Goal: Task Accomplishment & Management: Use online tool/utility

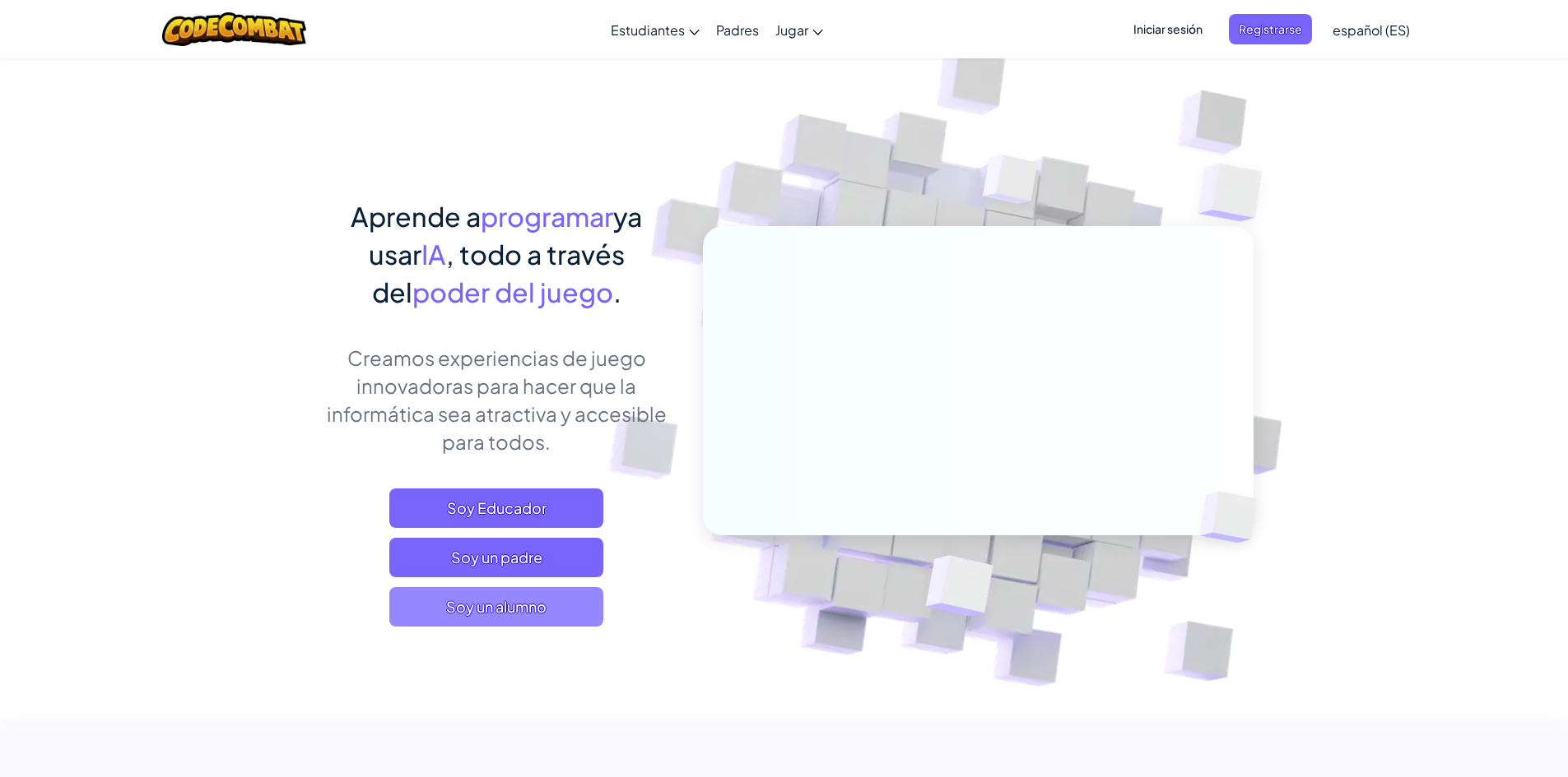
click at [474, 607] on font "Soy un alumno" at bounding box center [495, 607] width 100 height 19
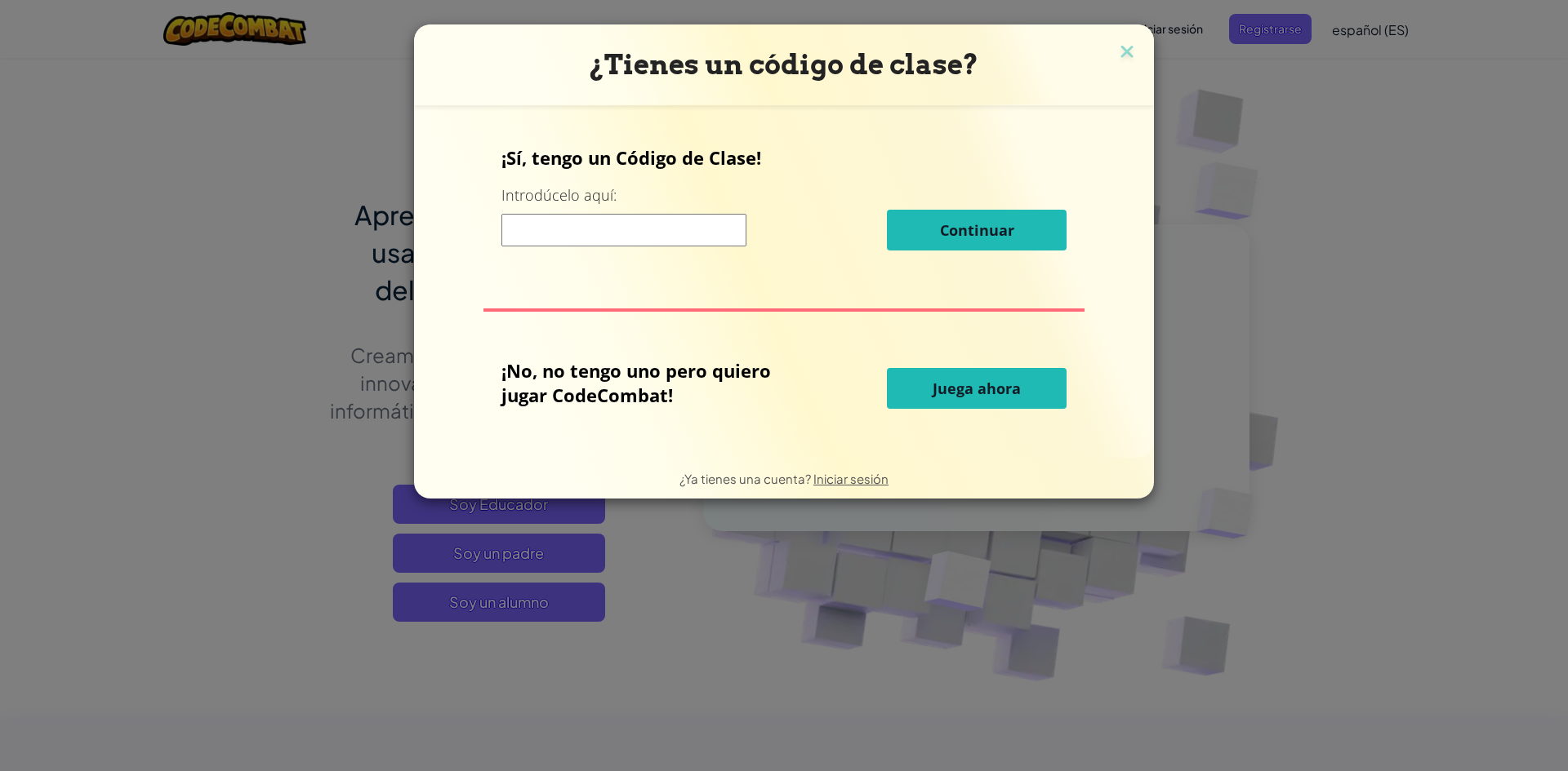
click at [935, 393] on font "Juega ahora" at bounding box center [976, 389] width 88 height 20
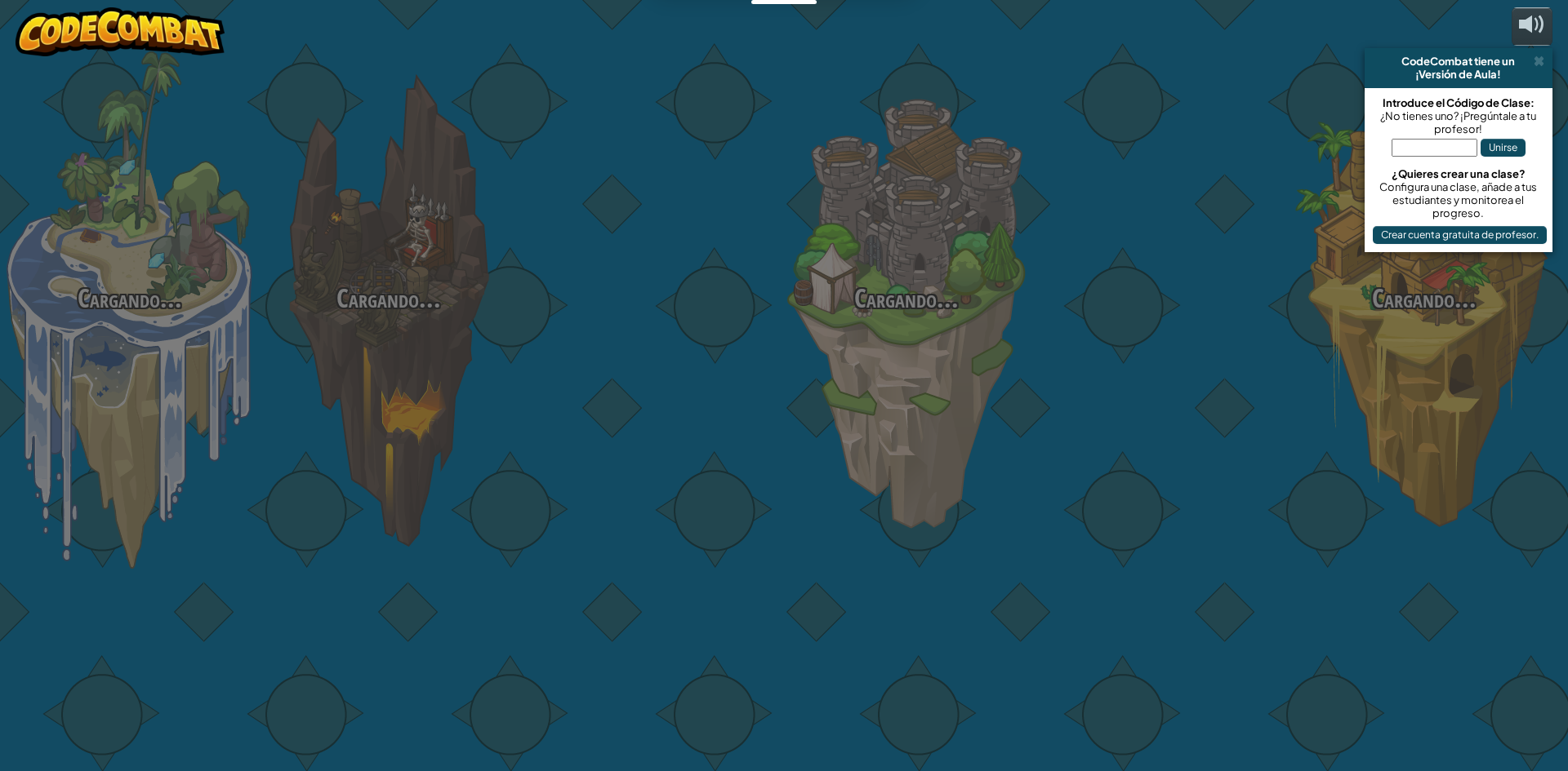
select select "es-ES"
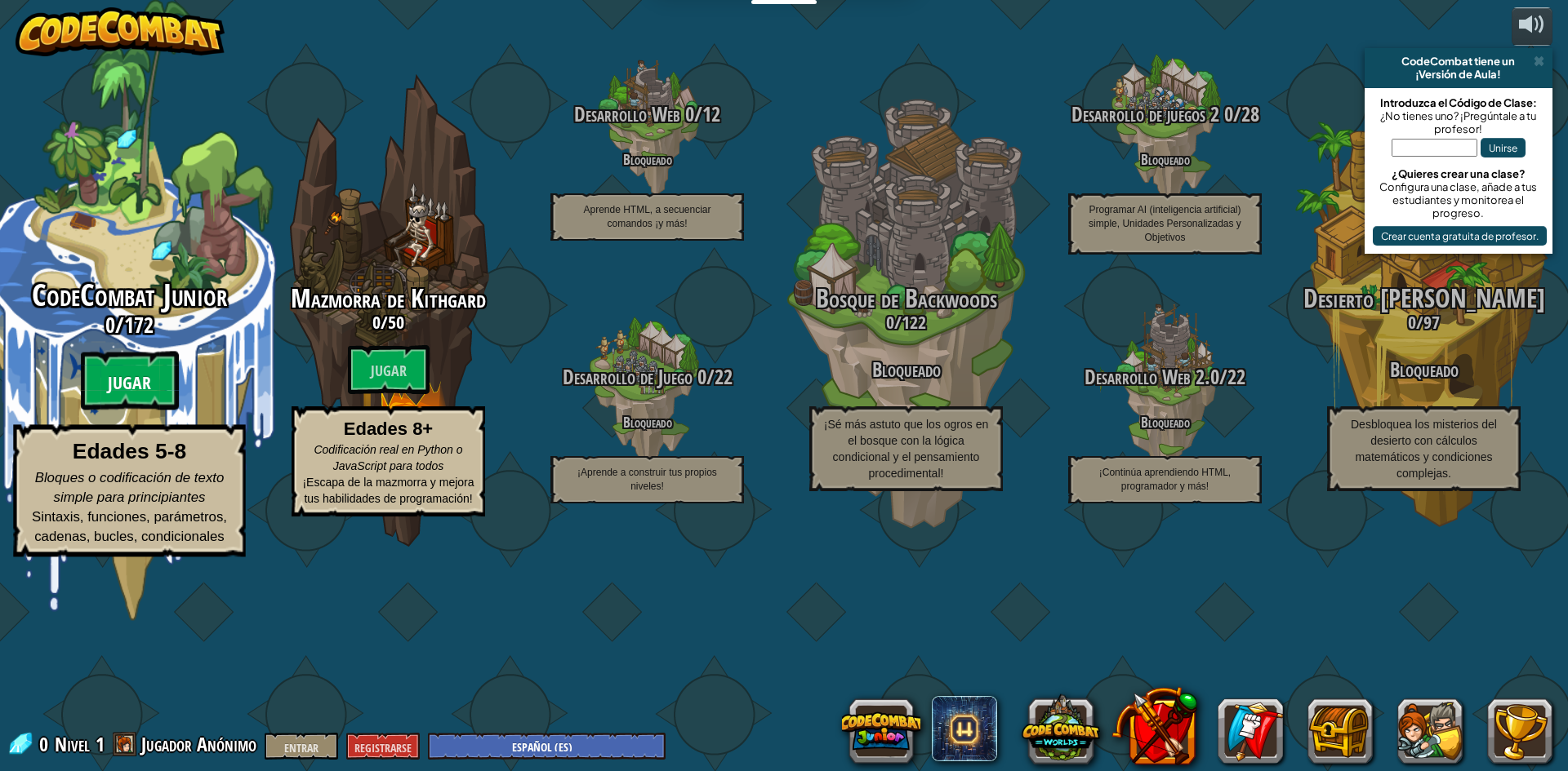
click at [106, 411] on btn "Jugar" at bounding box center [130, 381] width 98 height 59
select select "es-ES"
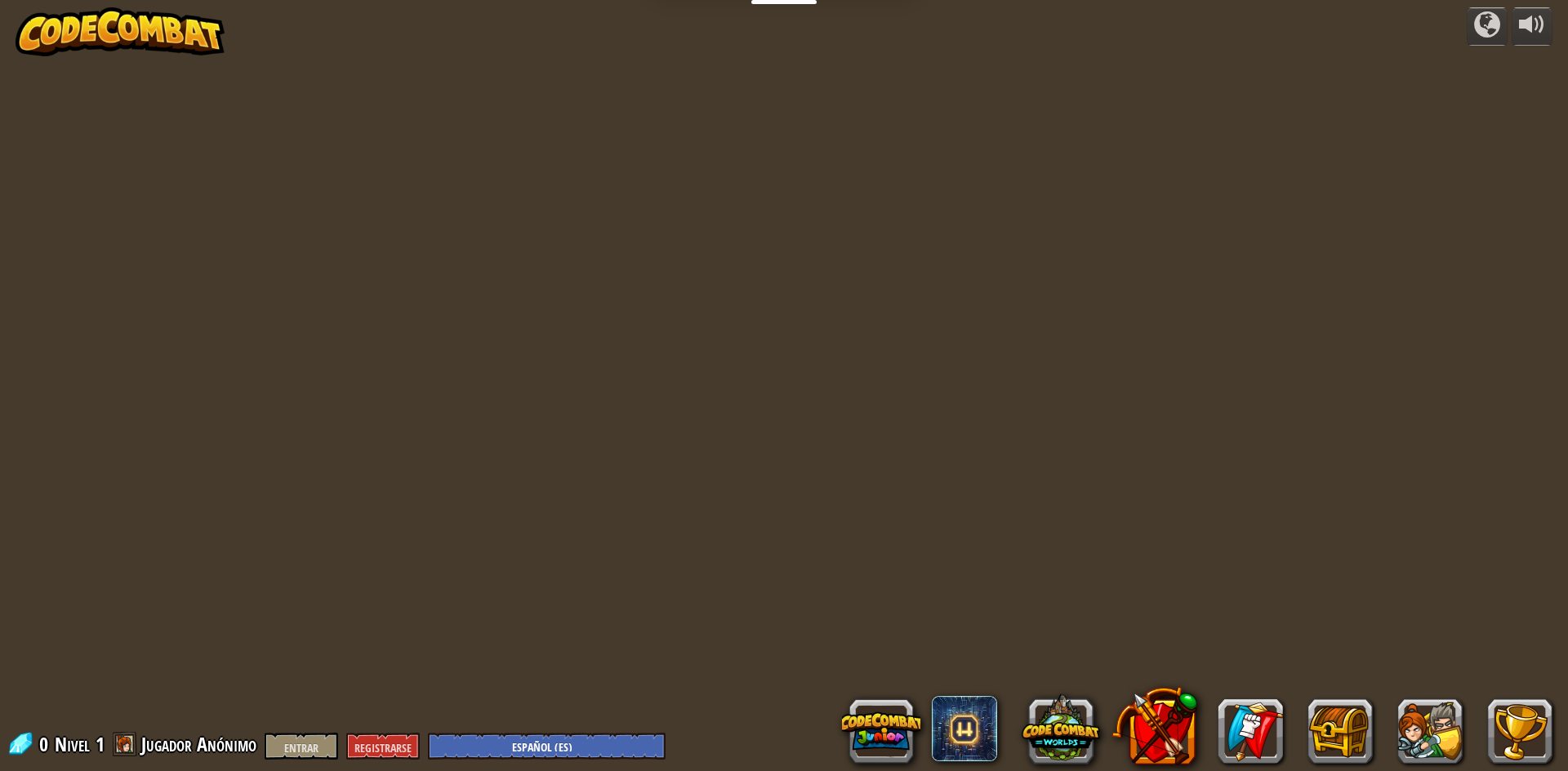
select select "es-ES"
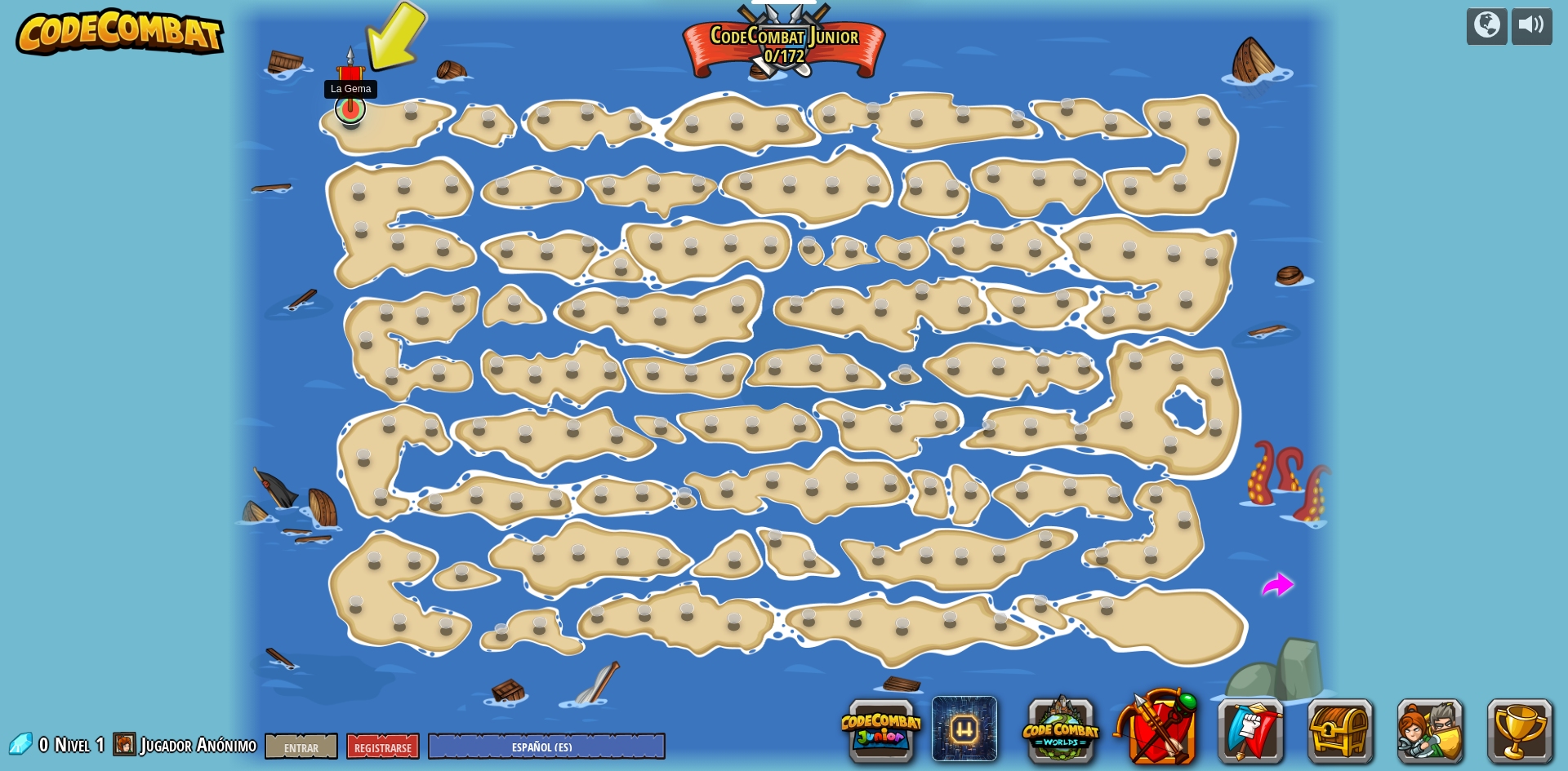
click at [353, 116] on link at bounding box center [350, 108] width 33 height 33
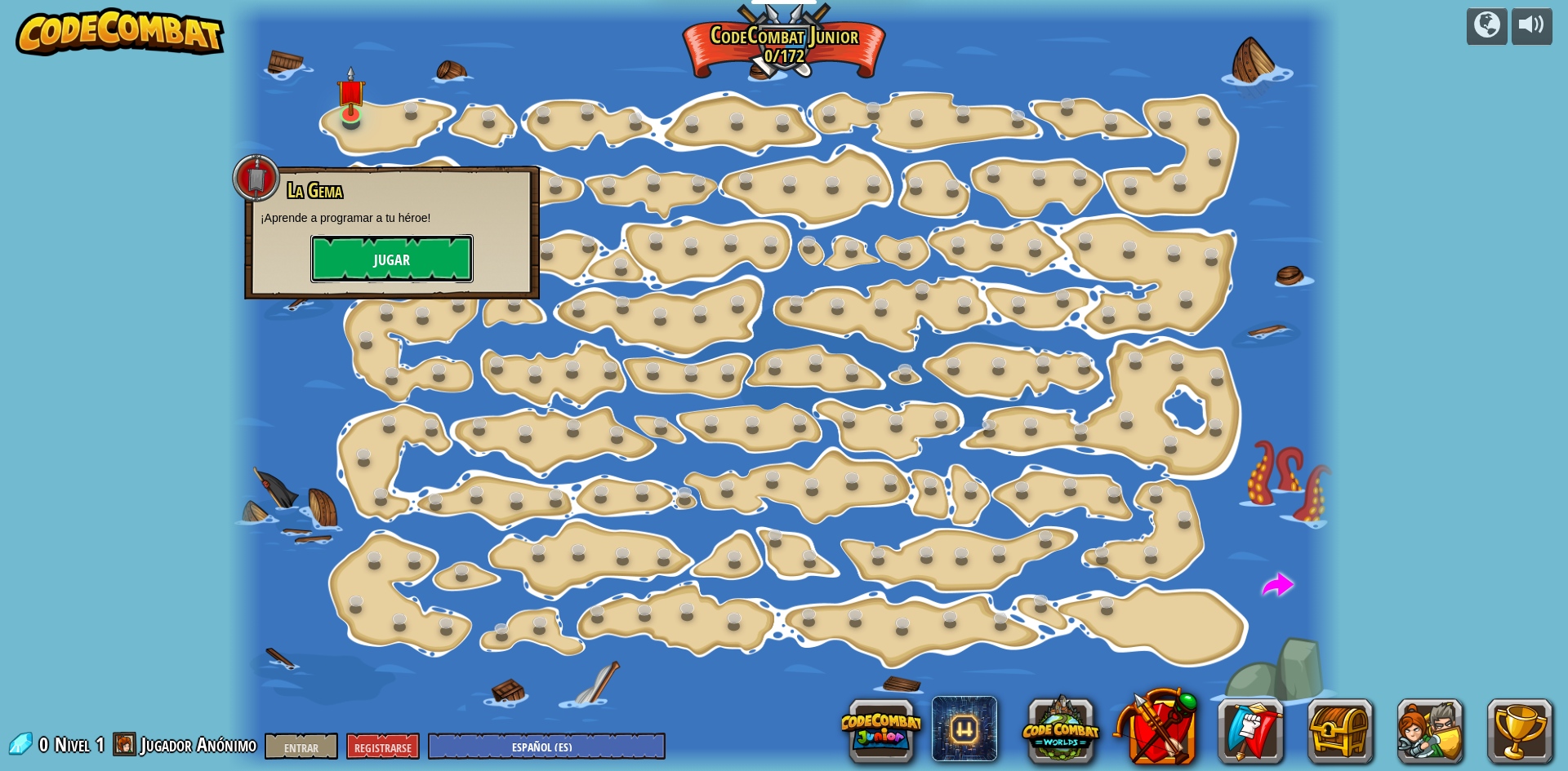
click at [367, 250] on button "Jugar" at bounding box center [391, 259] width 163 height 49
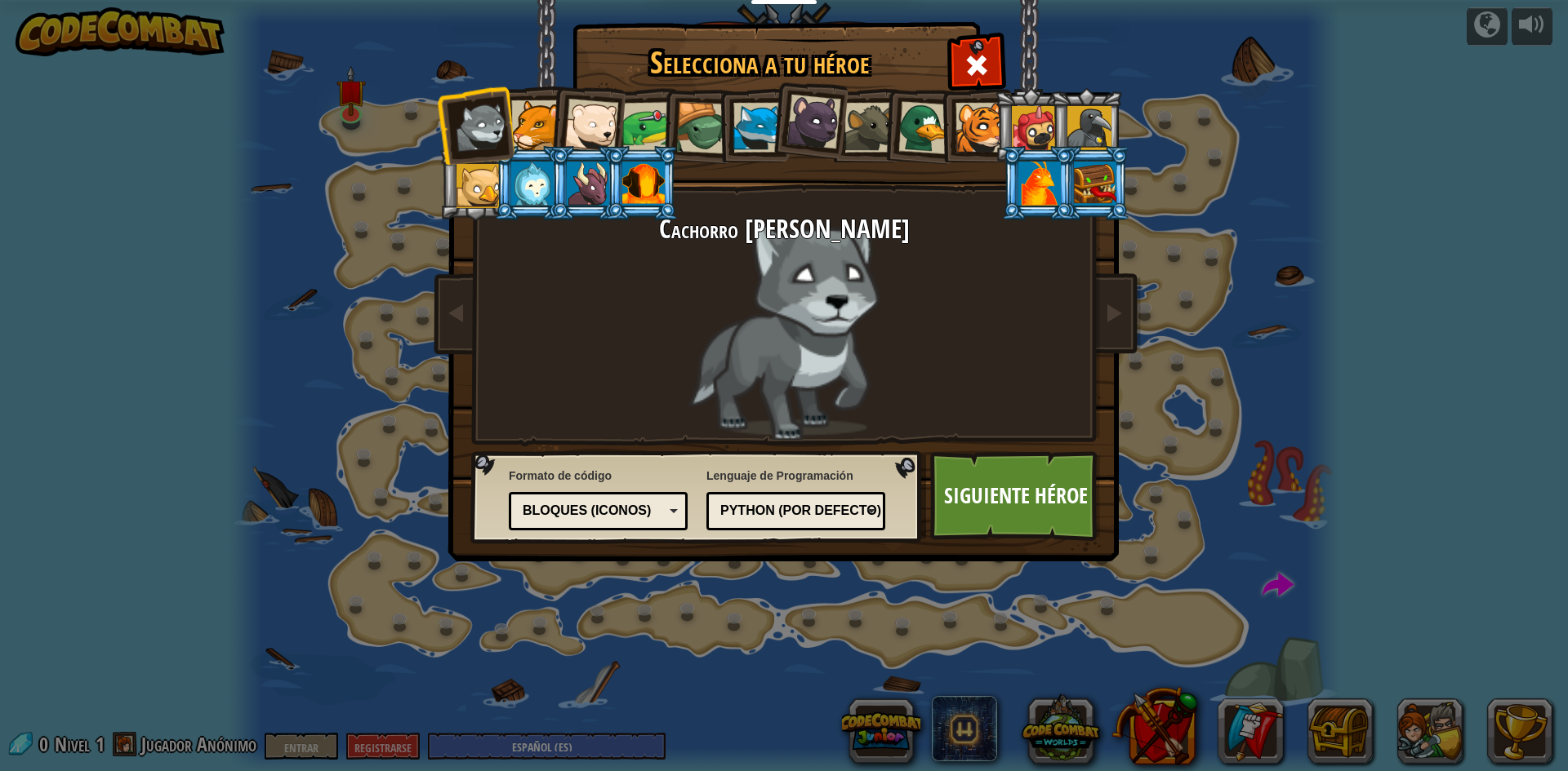
click at [602, 128] on div at bounding box center [592, 125] width 54 height 54
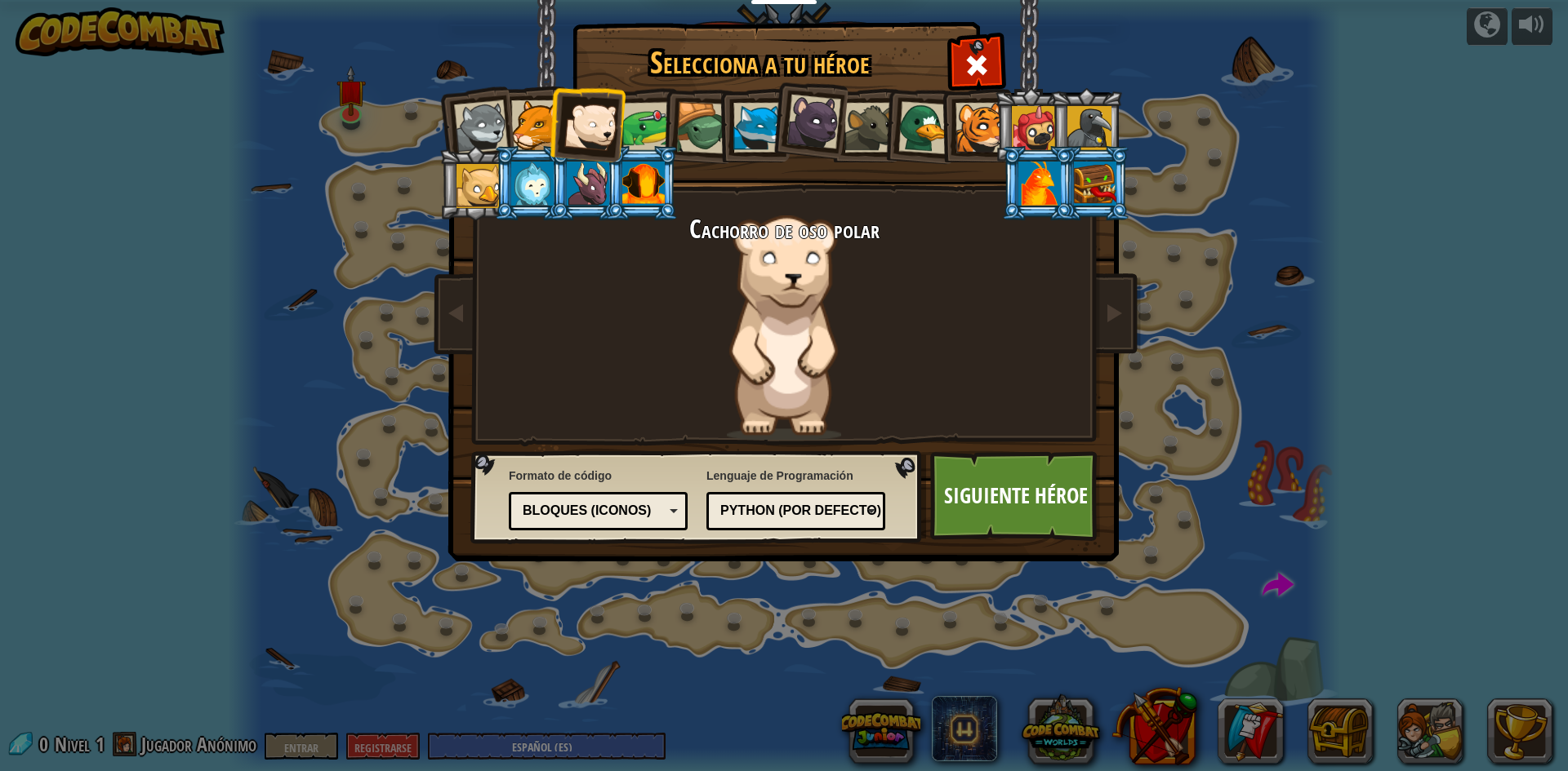
click at [542, 117] on div at bounding box center [536, 125] width 50 height 50
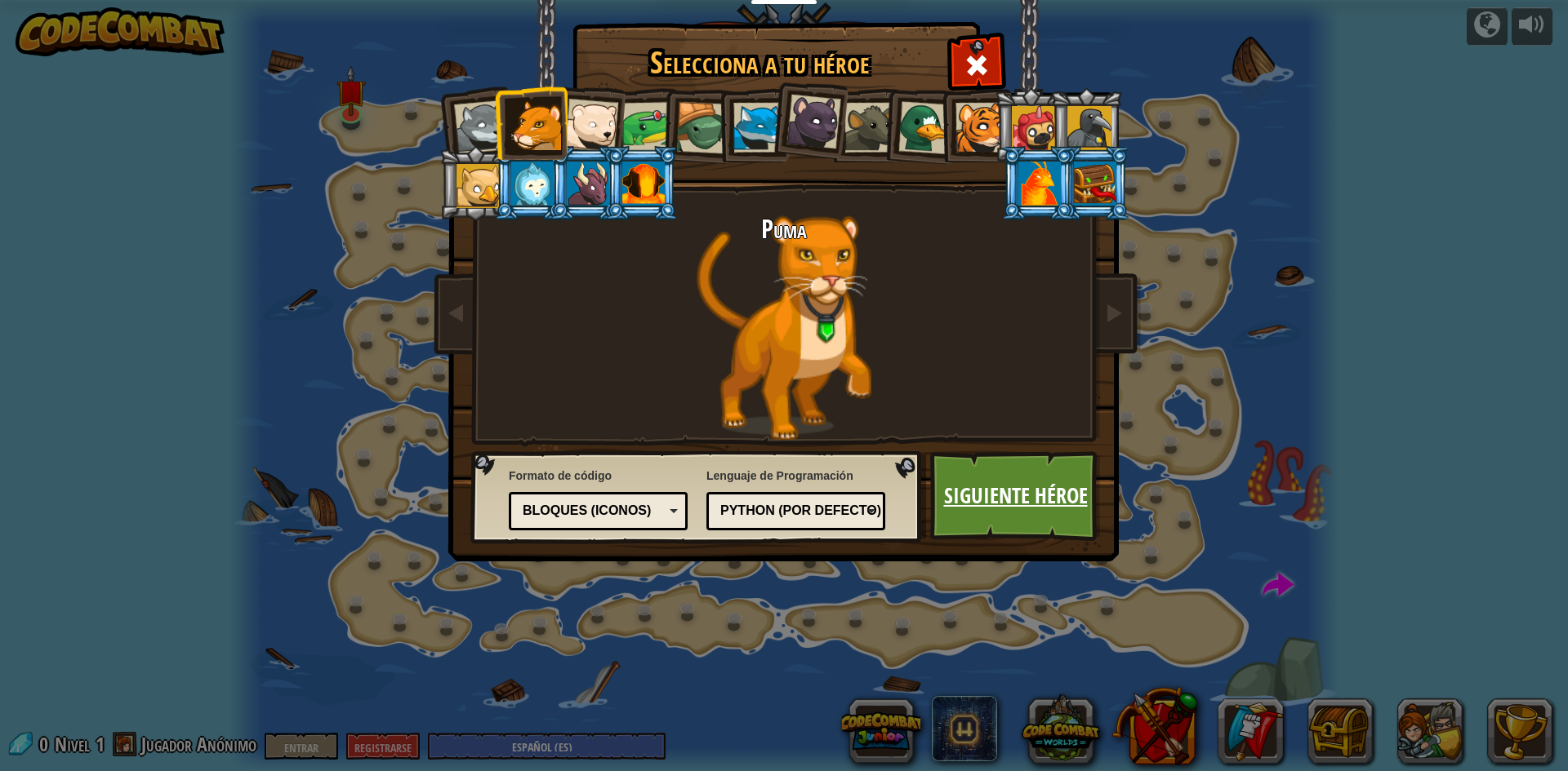
click at [1003, 495] on font "Siguiente héroe" at bounding box center [1015, 495] width 144 height 30
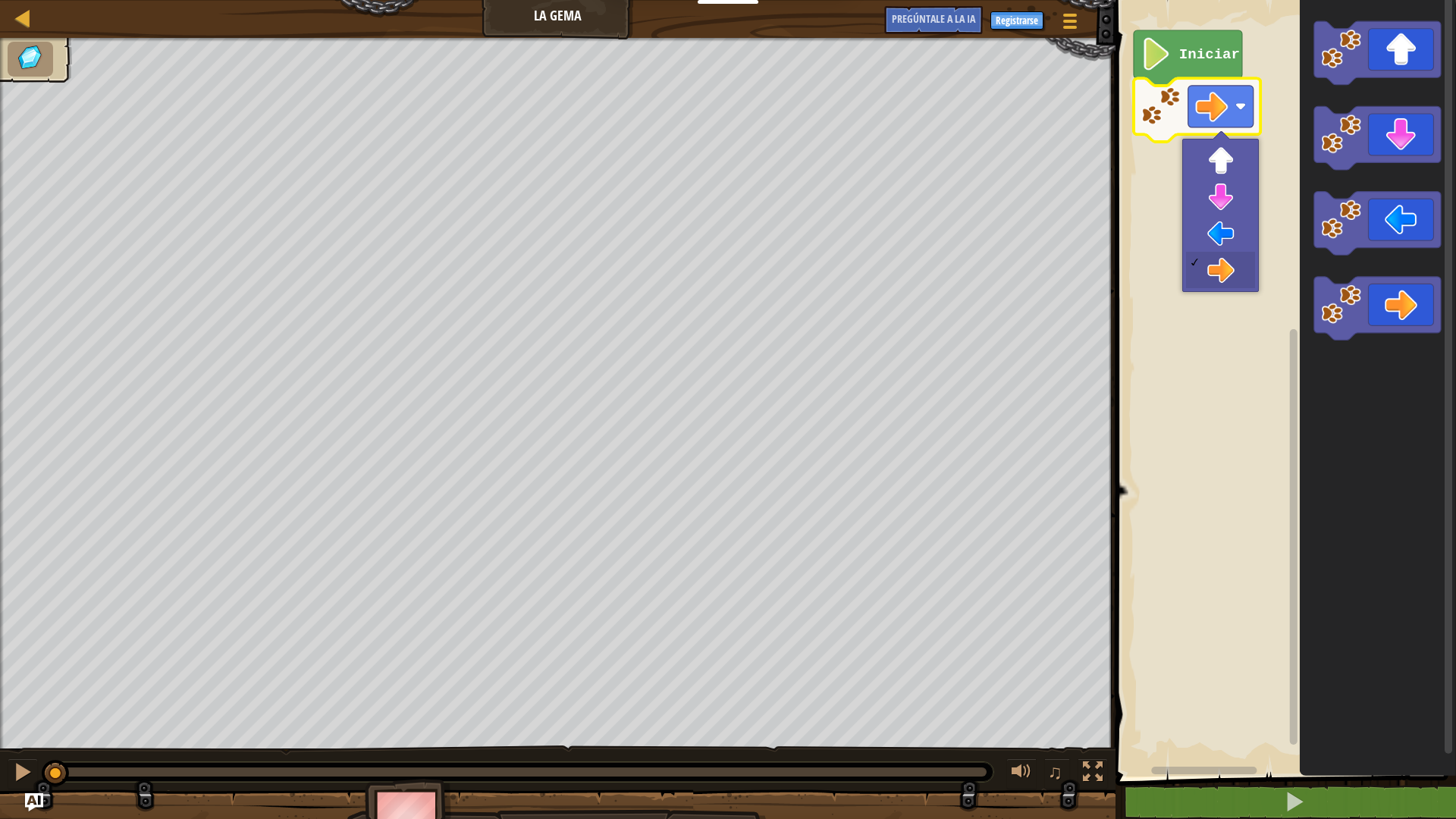
click at [1297, 138] on g "Espacio de trabajo de Blockly" at bounding box center [1293, 379] width 11 height 772
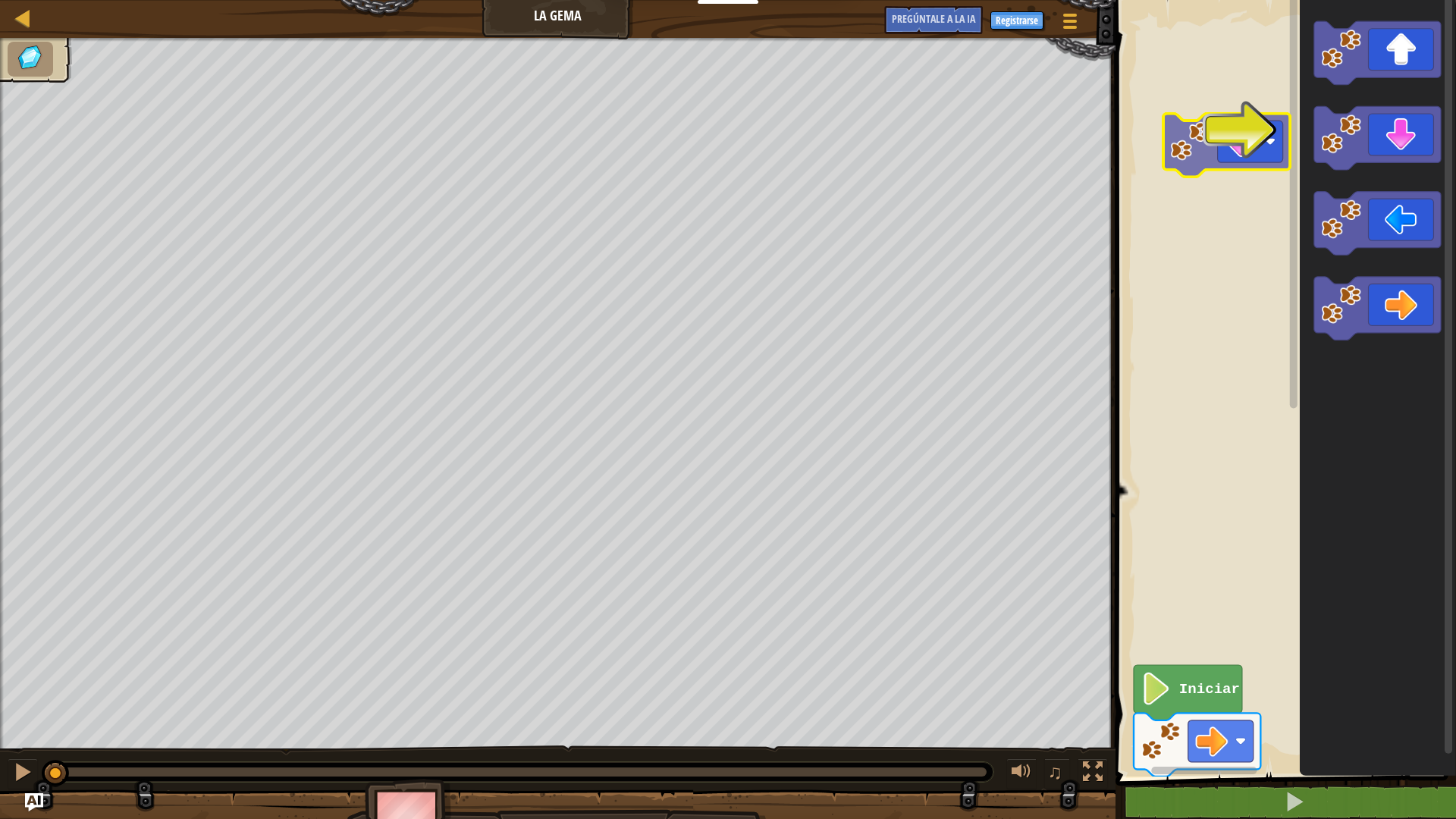
click at [1259, 128] on div "Iniciar" at bounding box center [1283, 384] width 345 height 784
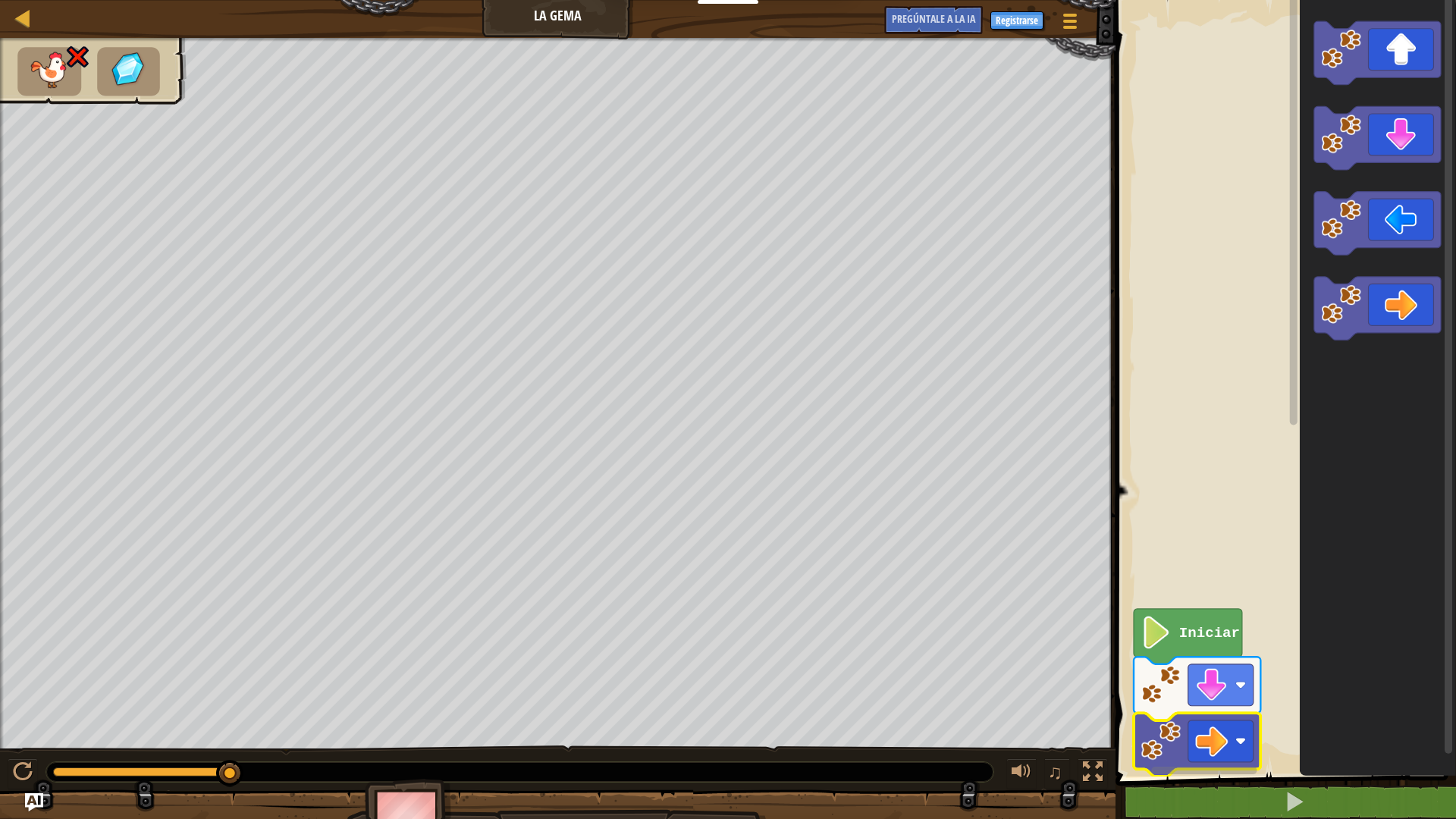
click at [1187, 657] on g "Espacio de trabajo de Blockly" at bounding box center [1197, 716] width 126 height 120
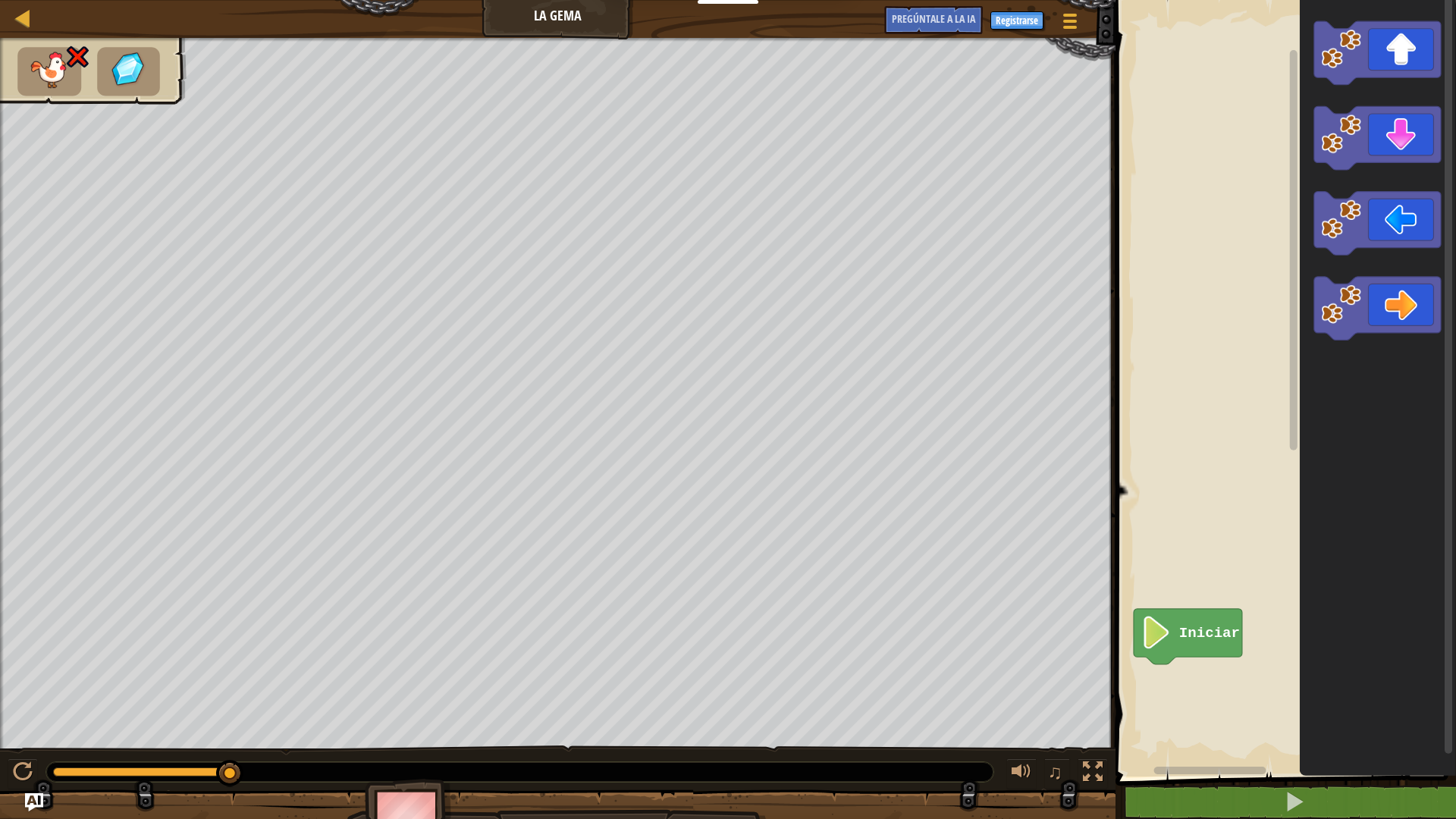
click at [1174, 648] on icon "Espacio de trabajo de Blockly" at bounding box center [1188, 636] width 108 height 56
click at [1234, 689] on div "Iniciar" at bounding box center [1283, 384] width 345 height 784
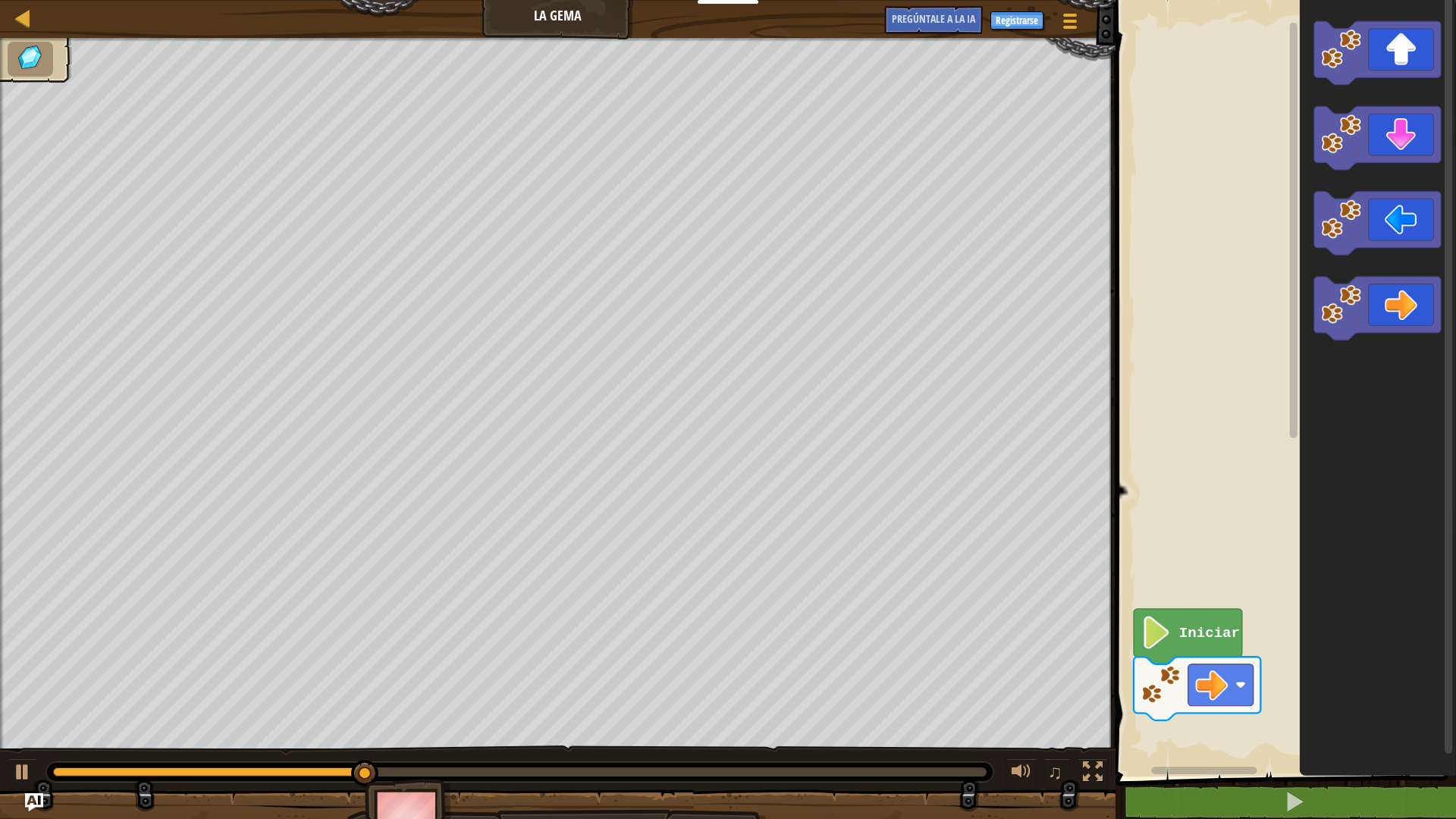
click at [1215, 475] on div "Iniciar" at bounding box center [1283, 384] width 345 height 784
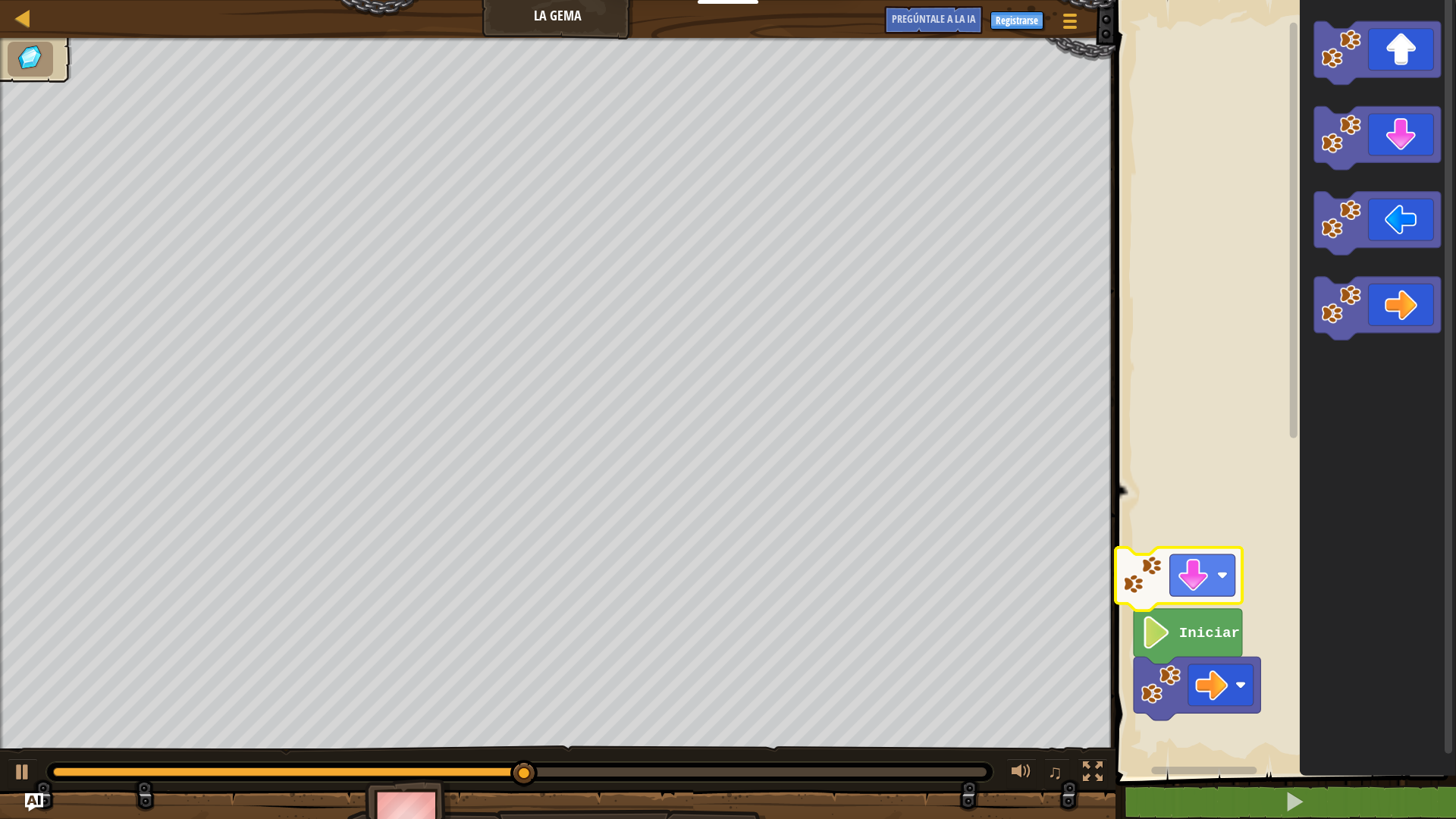
click at [1178, 595] on div "Iniciar" at bounding box center [1283, 384] width 345 height 784
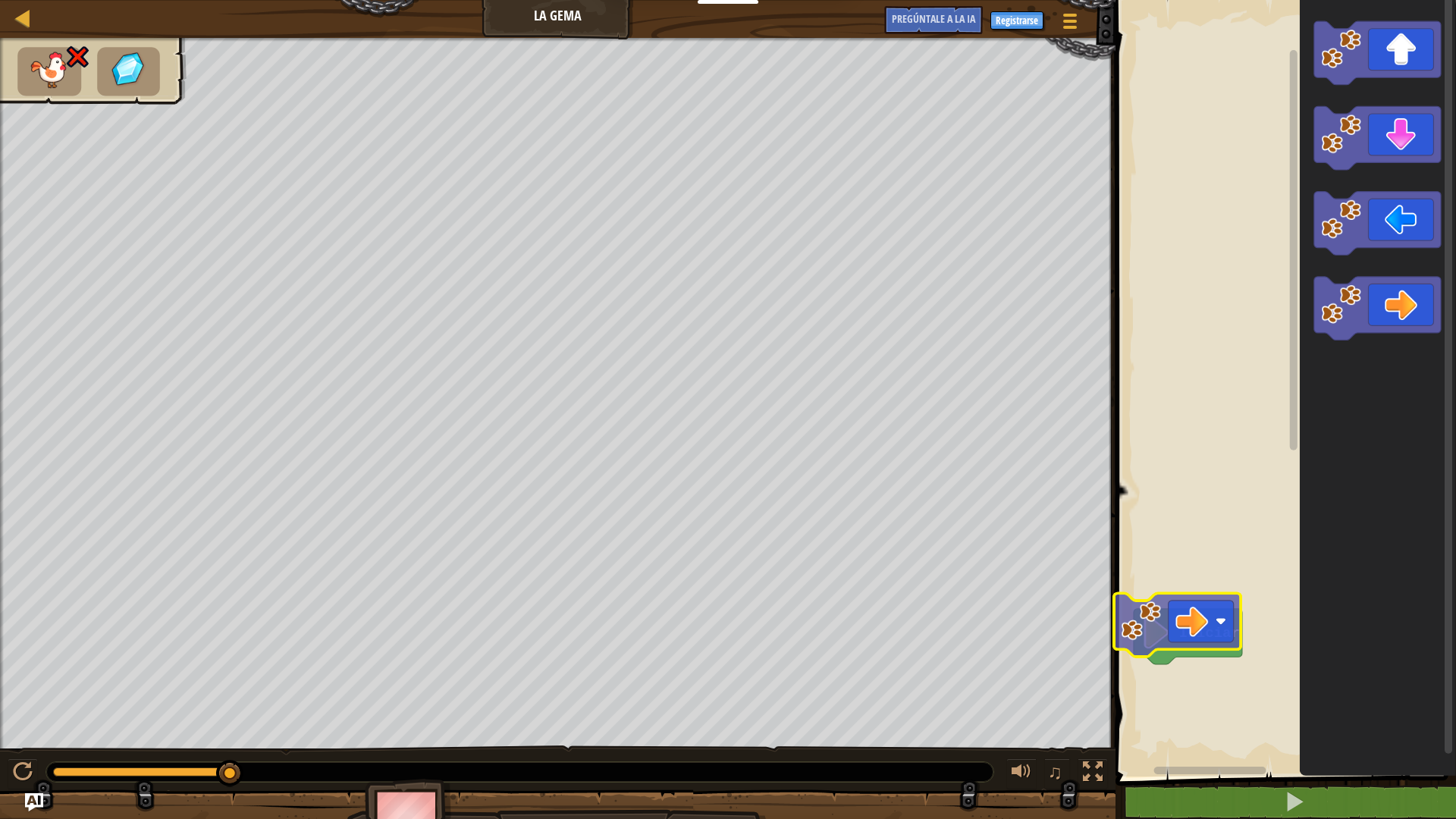
click at [1168, 715] on div "Iniciar" at bounding box center [1283, 384] width 345 height 784
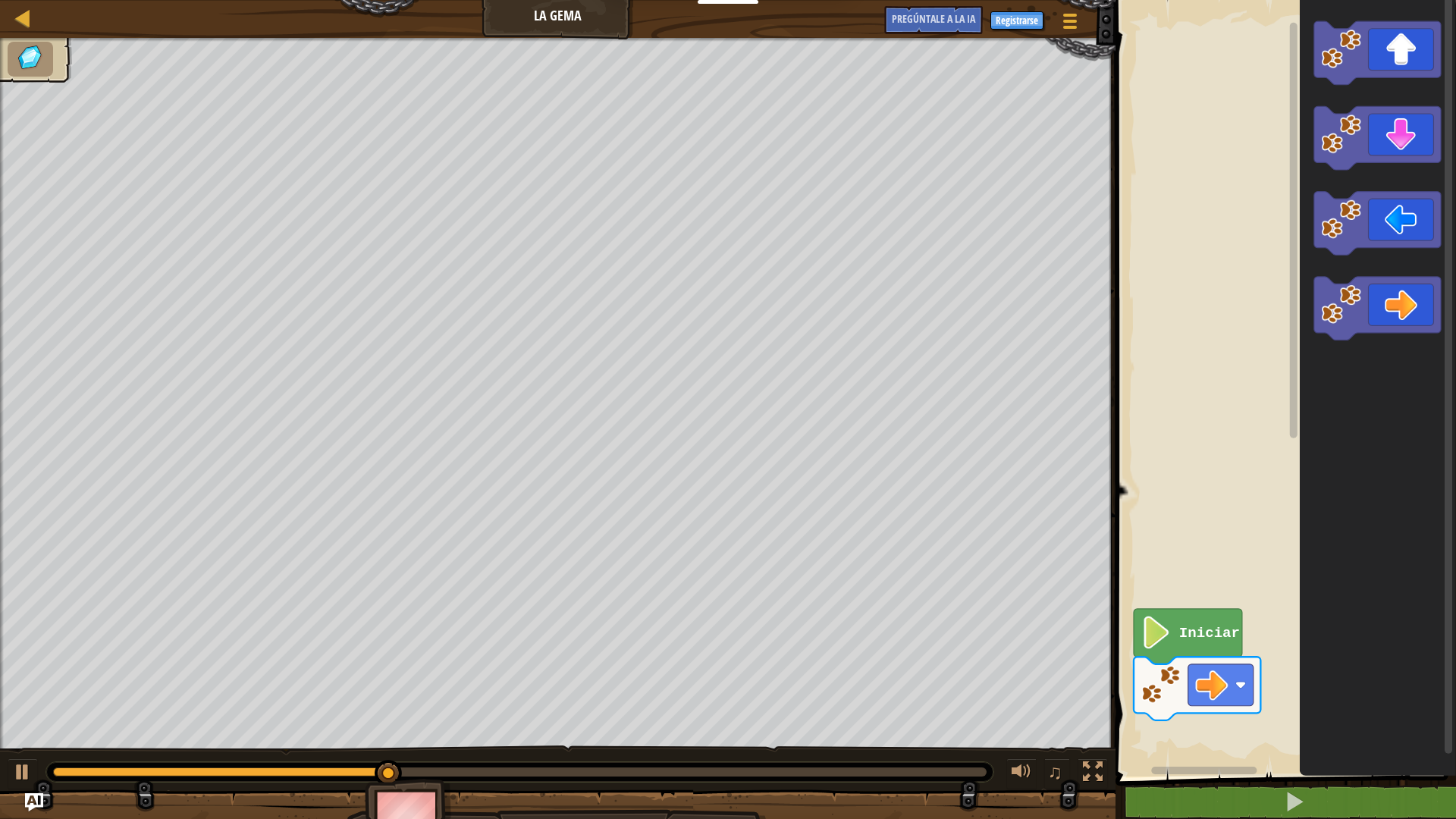
click at [1253, 407] on div "Iniciar" at bounding box center [1283, 384] width 345 height 784
click at [1265, 319] on div "Iniciar" at bounding box center [1283, 384] width 345 height 784
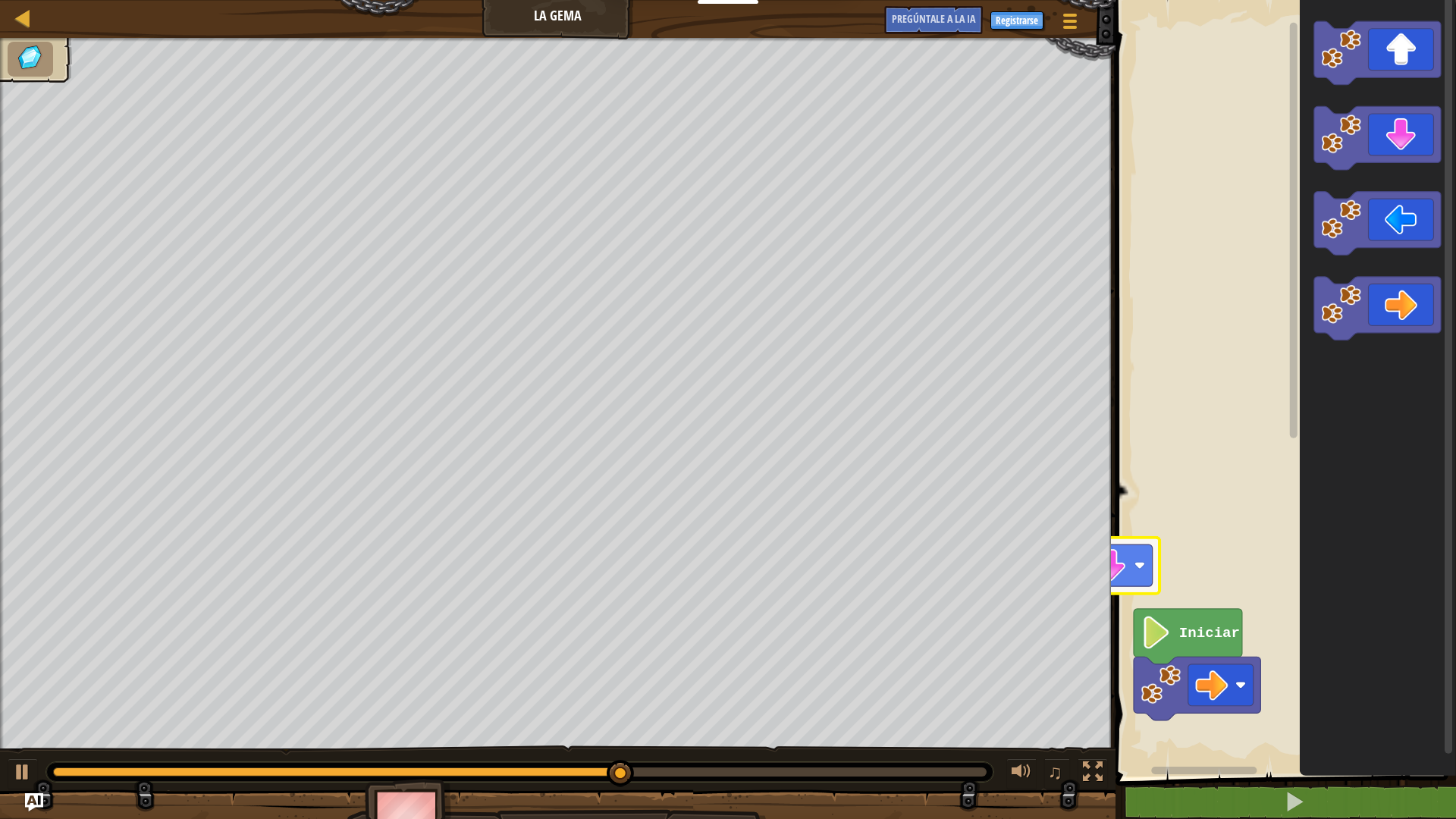
click at [1076, 570] on div "Mapa La Gema Menú del [DEMOGRAPHIC_DATA] Registrarse [DEMOGRAPHIC_DATA]le a la …" at bounding box center [728, 409] width 1456 height 819
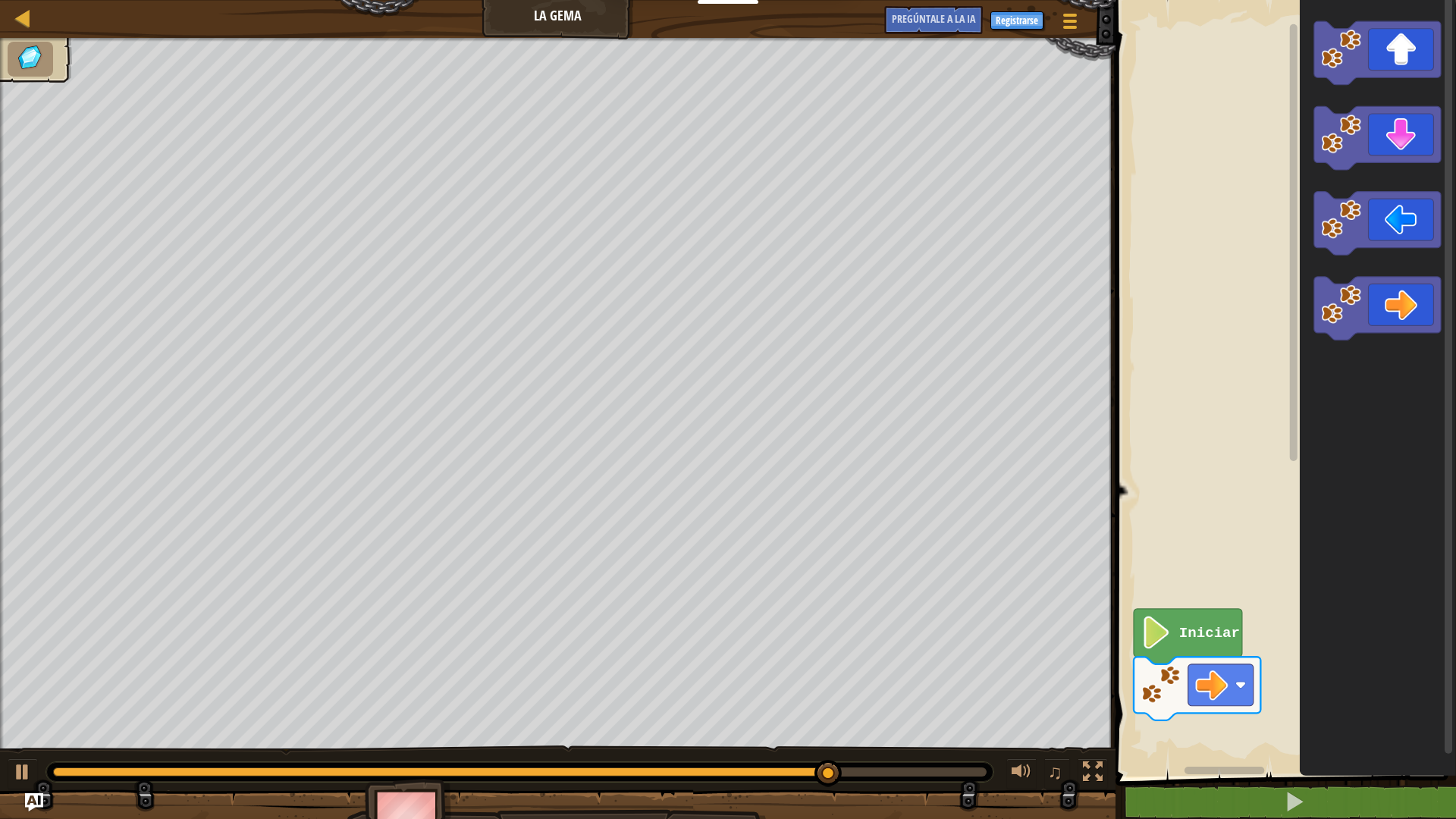
click at [1295, 250] on div "Iniciar" at bounding box center [1283, 384] width 345 height 784
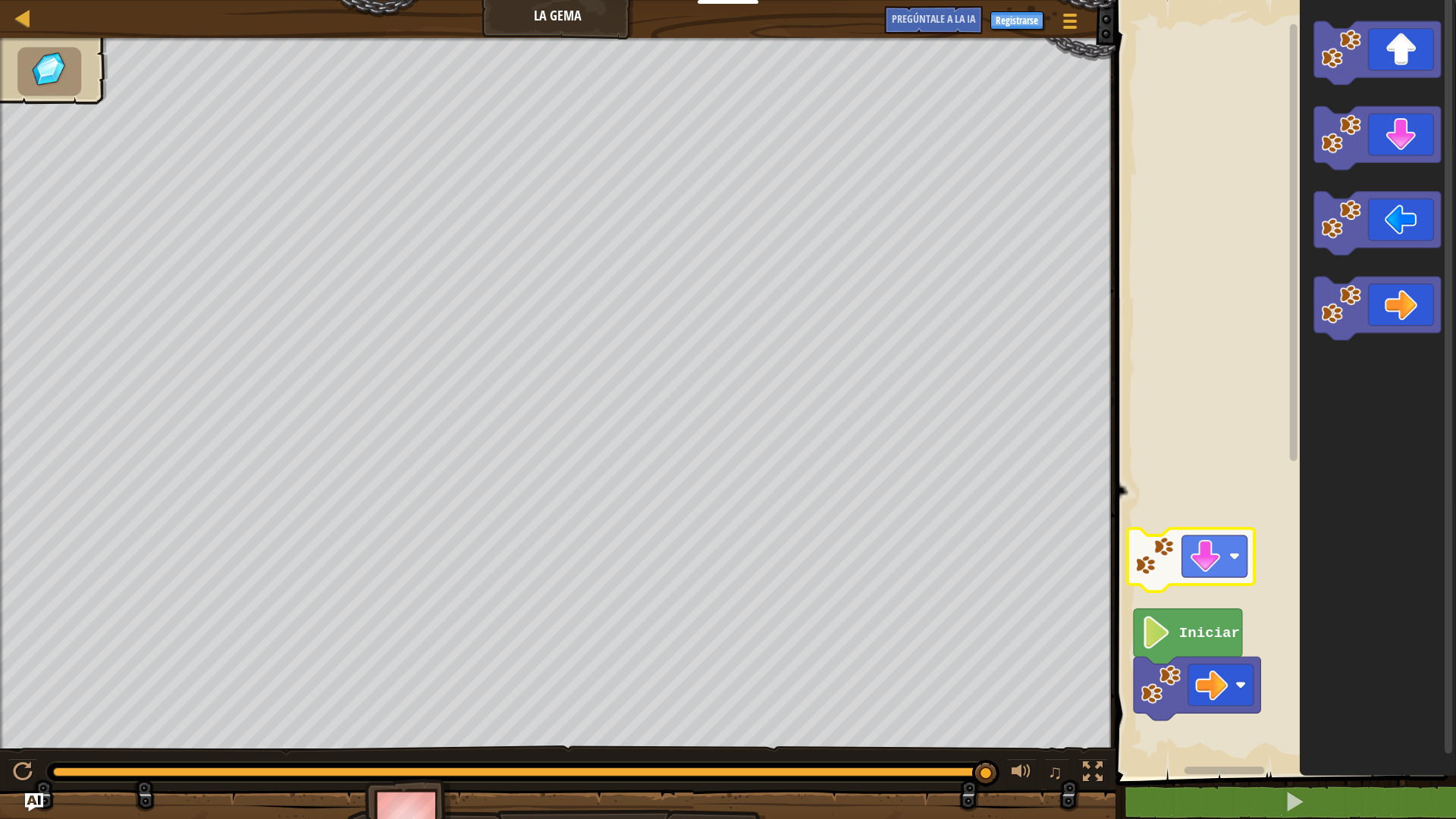
click at [1159, 560] on div "Iniciar" at bounding box center [1283, 384] width 345 height 784
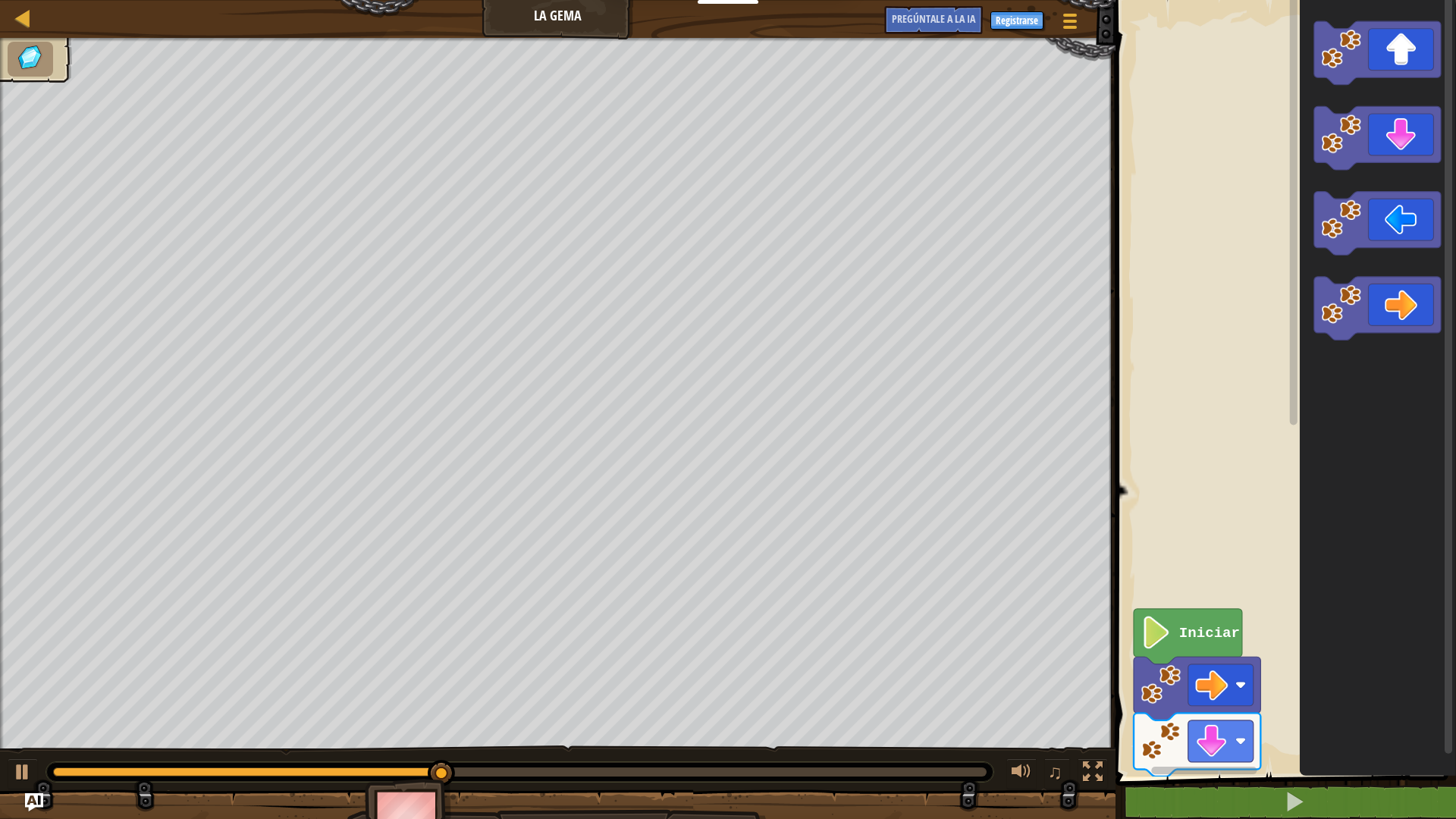
click at [1262, 464] on div "Iniciar" at bounding box center [1283, 384] width 345 height 784
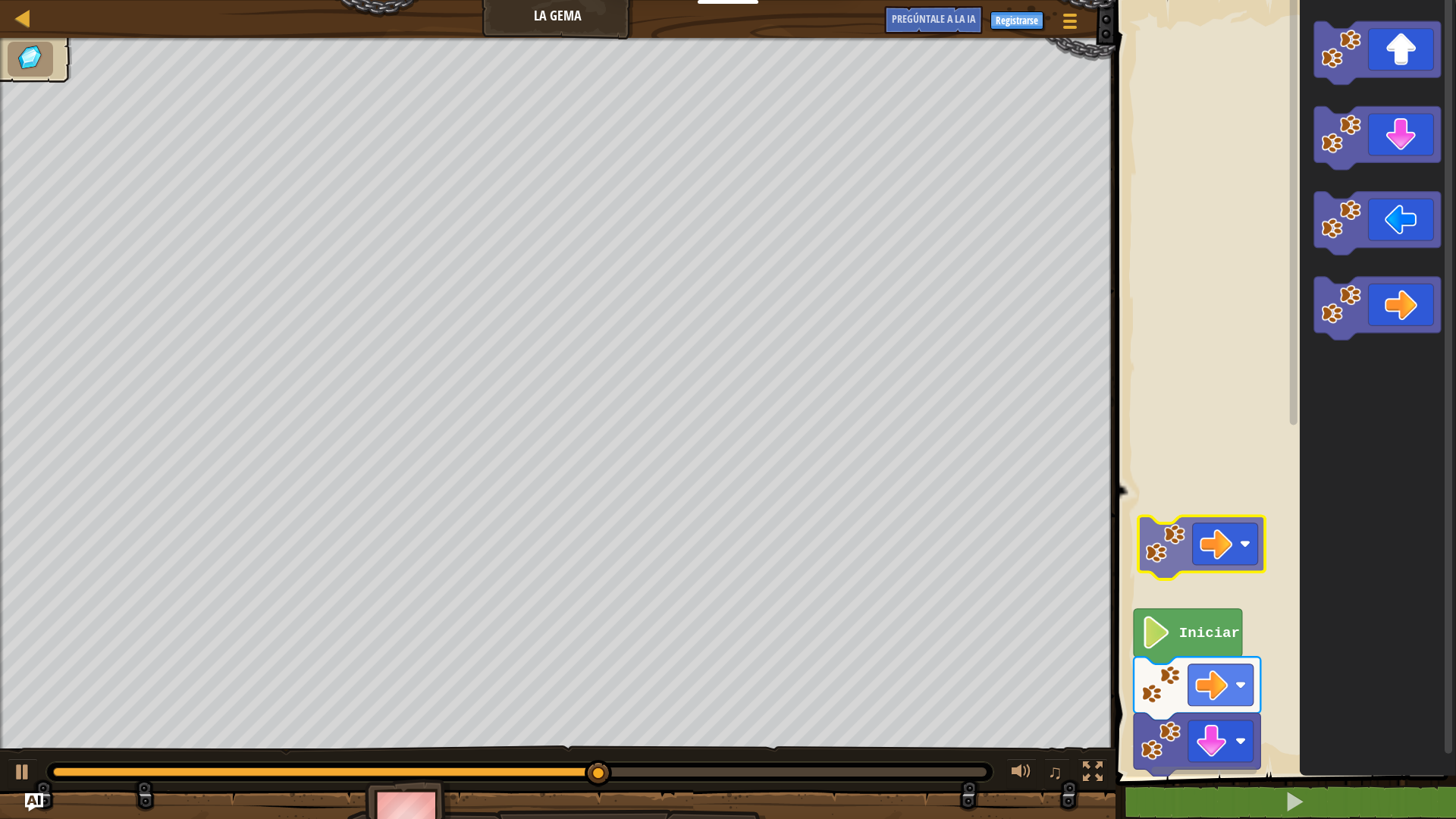
click at [1162, 555] on div "Iniciar" at bounding box center [1283, 384] width 345 height 784
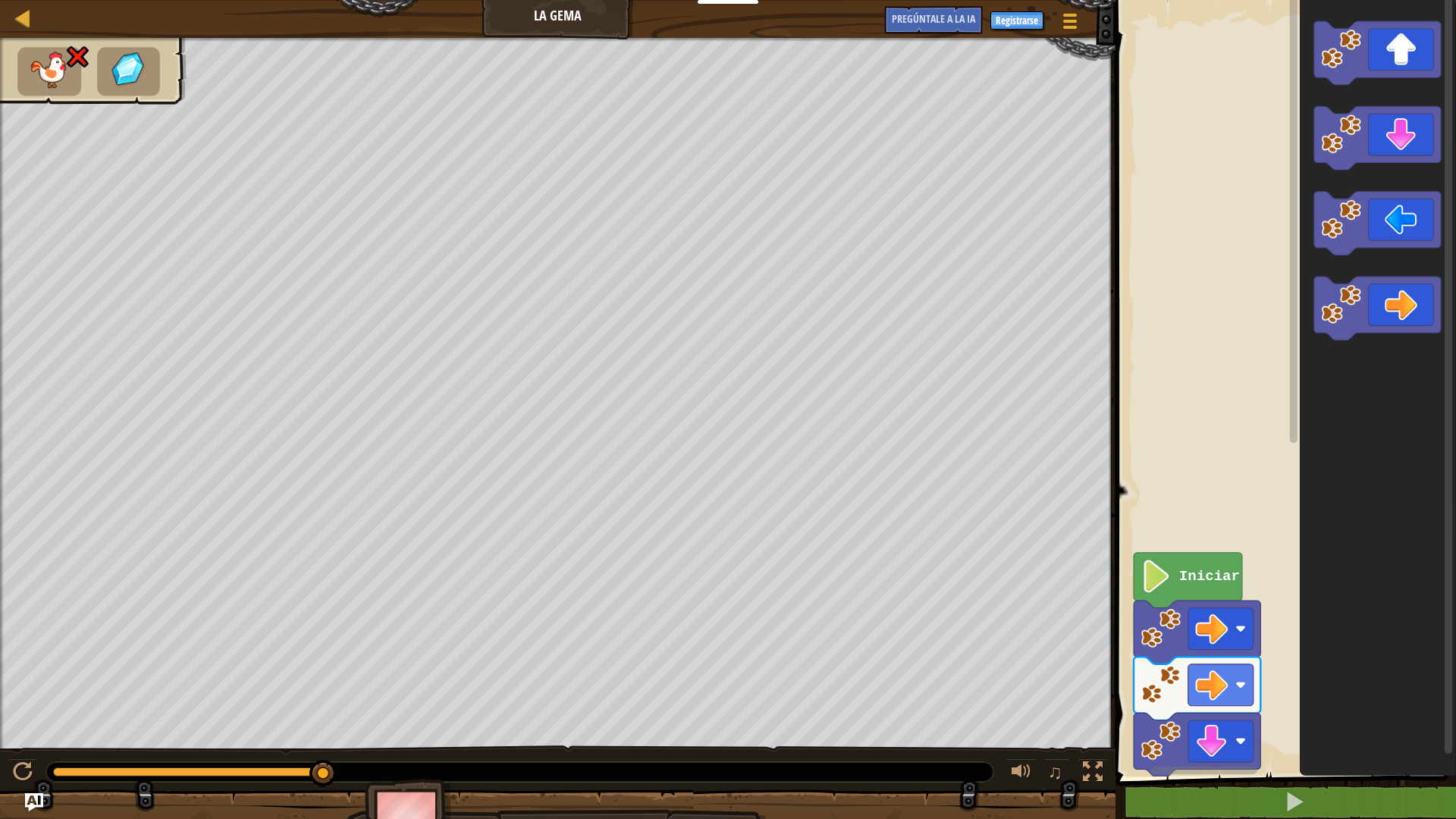
click at [1342, 173] on icon "Espacio de trabajo de Blockly" at bounding box center [1378, 384] width 156 height 784
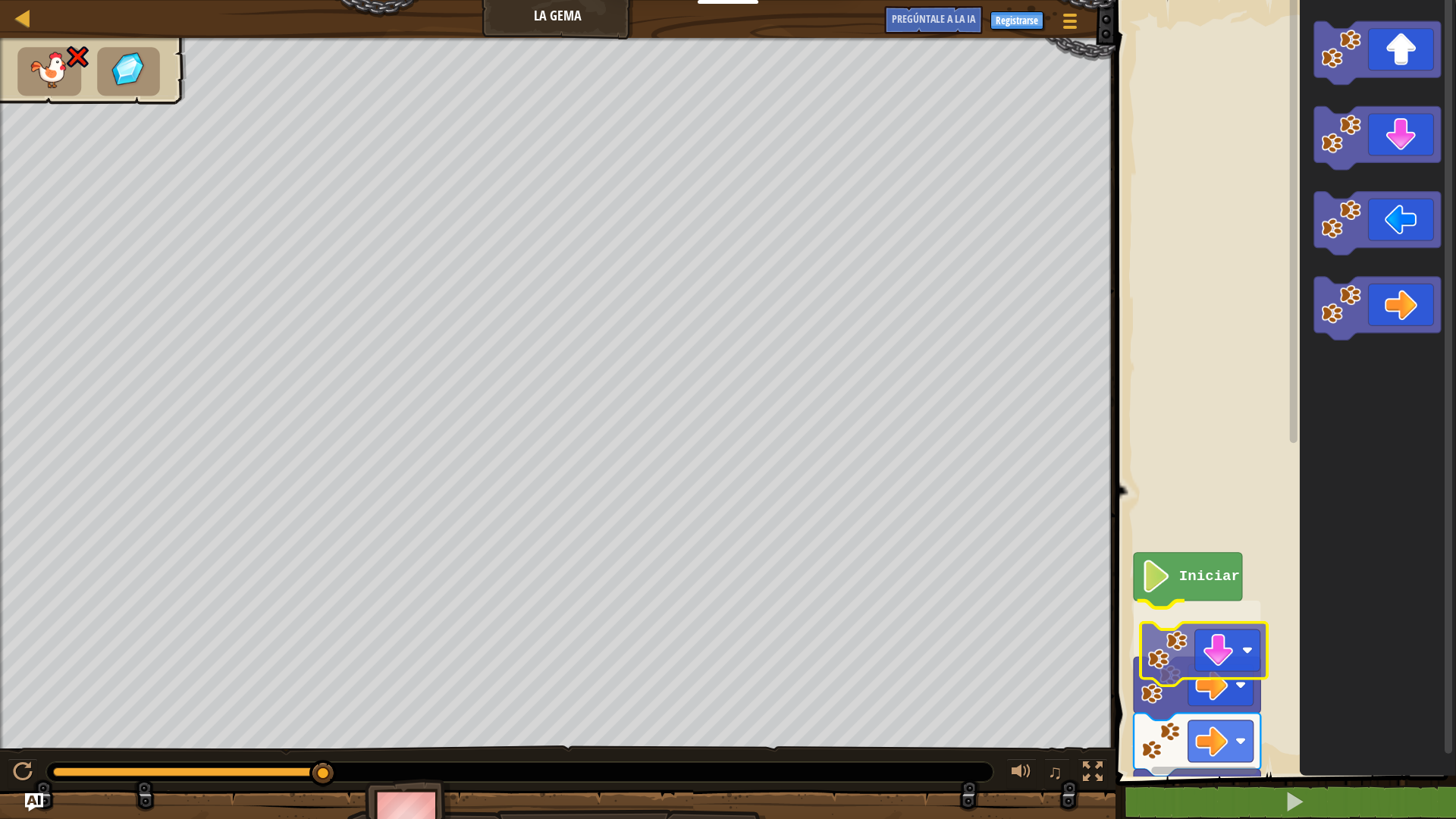
click at [1161, 657] on div "Iniciar" at bounding box center [1283, 384] width 345 height 784
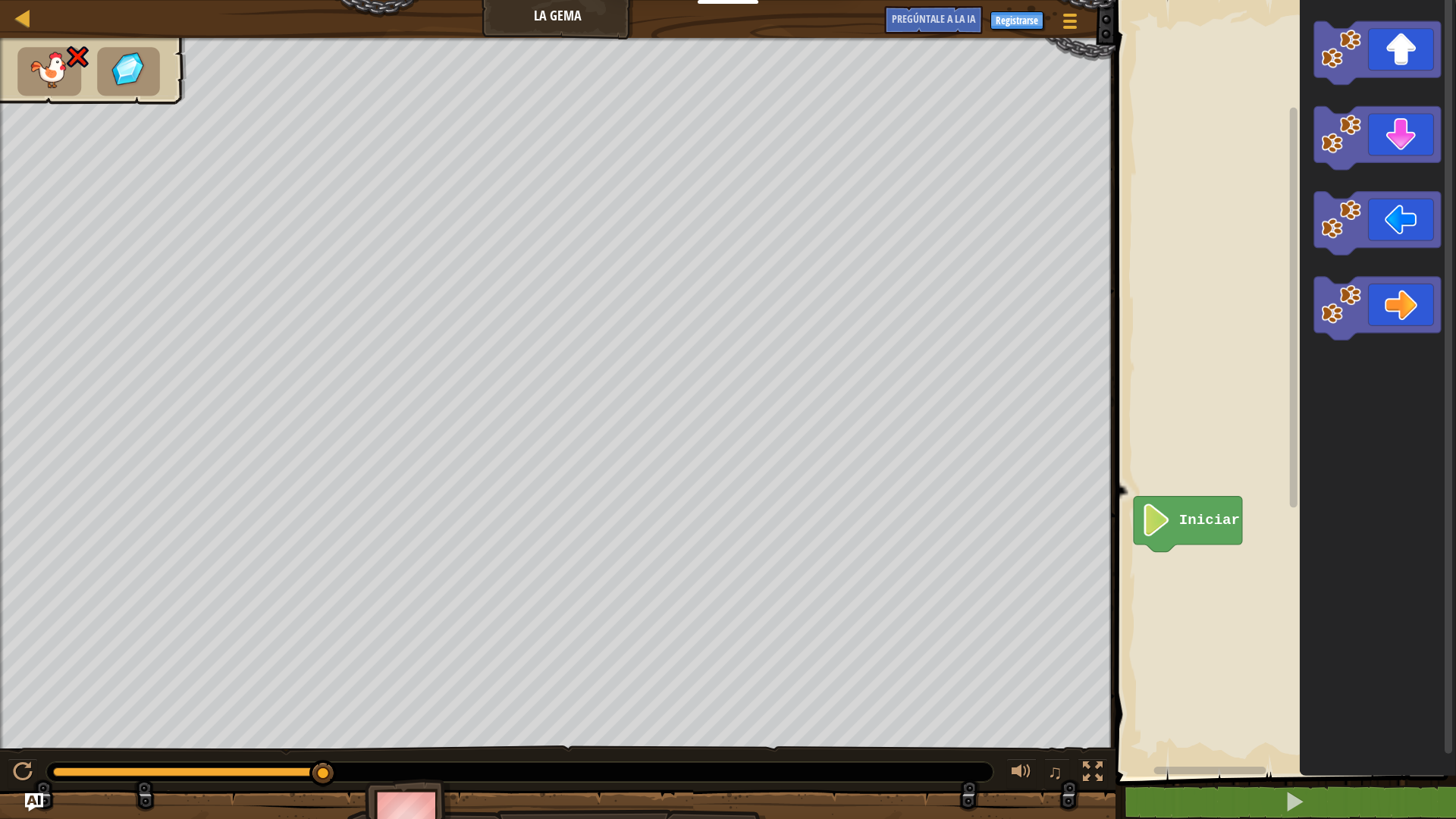
click at [1309, 378] on icon "Espacio de trabajo de Blockly" at bounding box center [1378, 384] width 156 height 784
click at [1345, 357] on icon "Espacio de trabajo de Blockly" at bounding box center [1378, 384] width 156 height 784
click at [1348, 324] on image "Espacio de trabajo de Blockly" at bounding box center [1341, 304] width 40 height 40
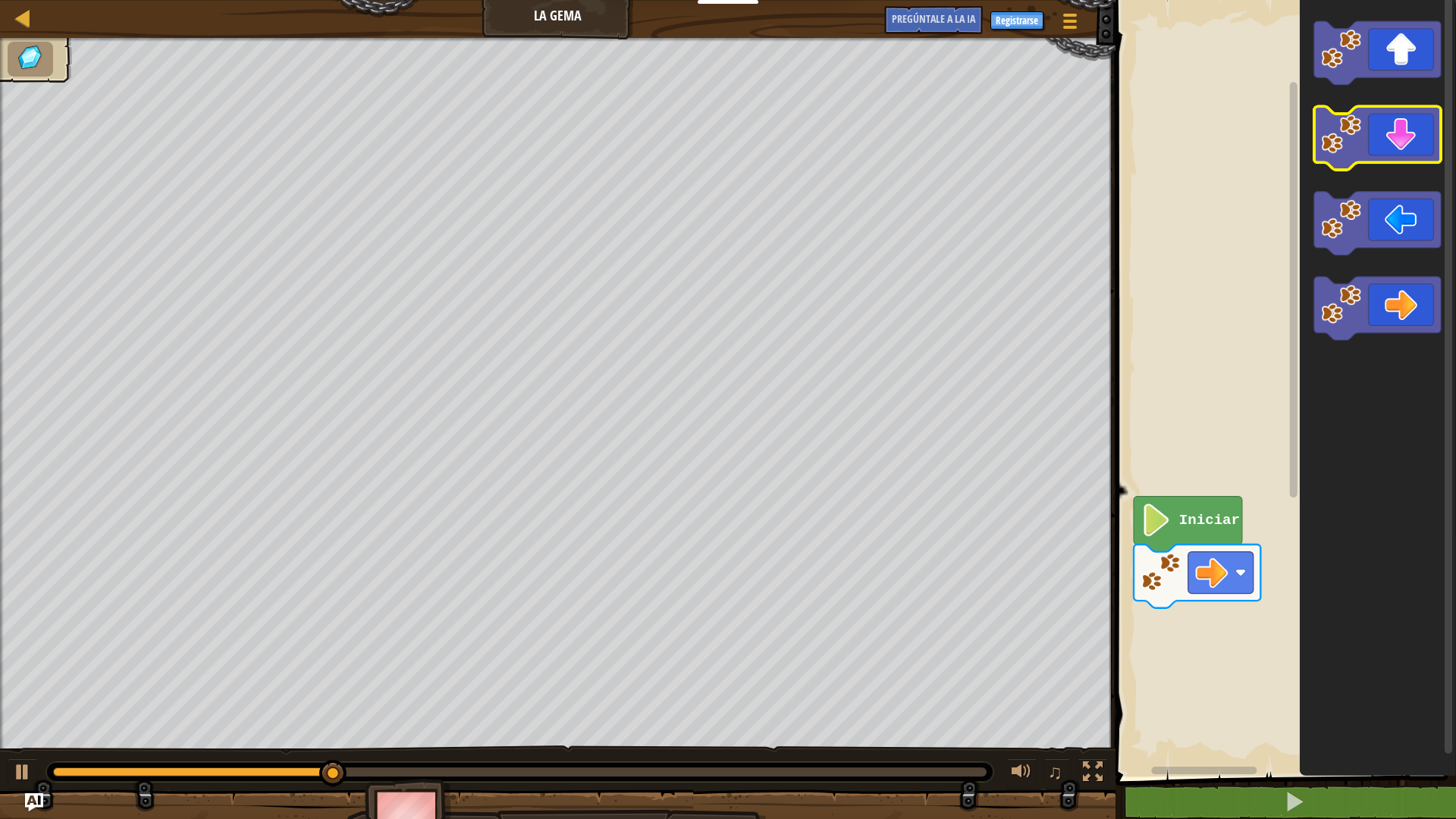
click at [1353, 147] on image "Espacio de trabajo de Blockly" at bounding box center [1341, 134] width 40 height 40
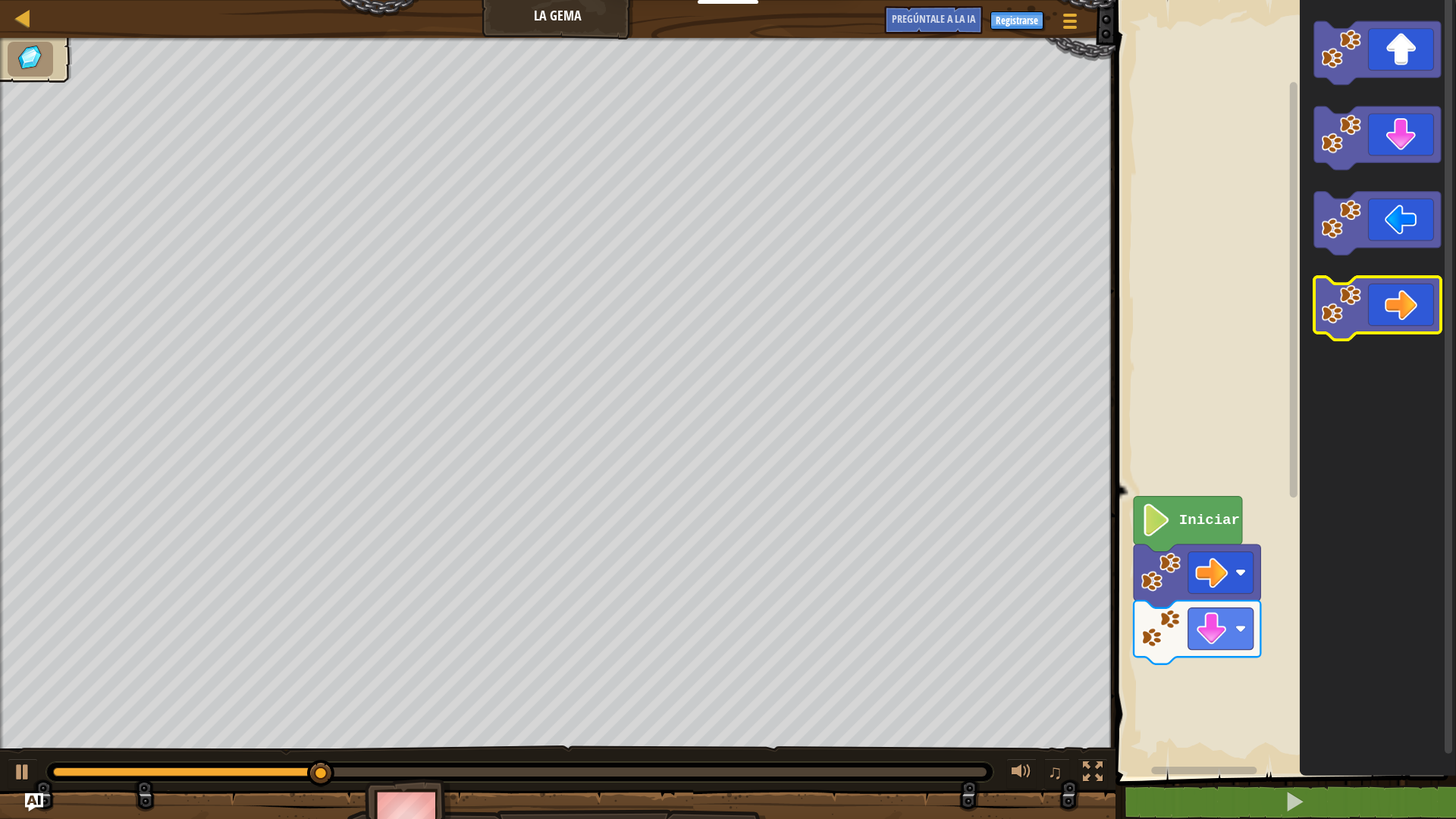
click at [1362, 290] on icon "Espacio de trabajo de Blockly" at bounding box center [1378, 309] width 126 height 64
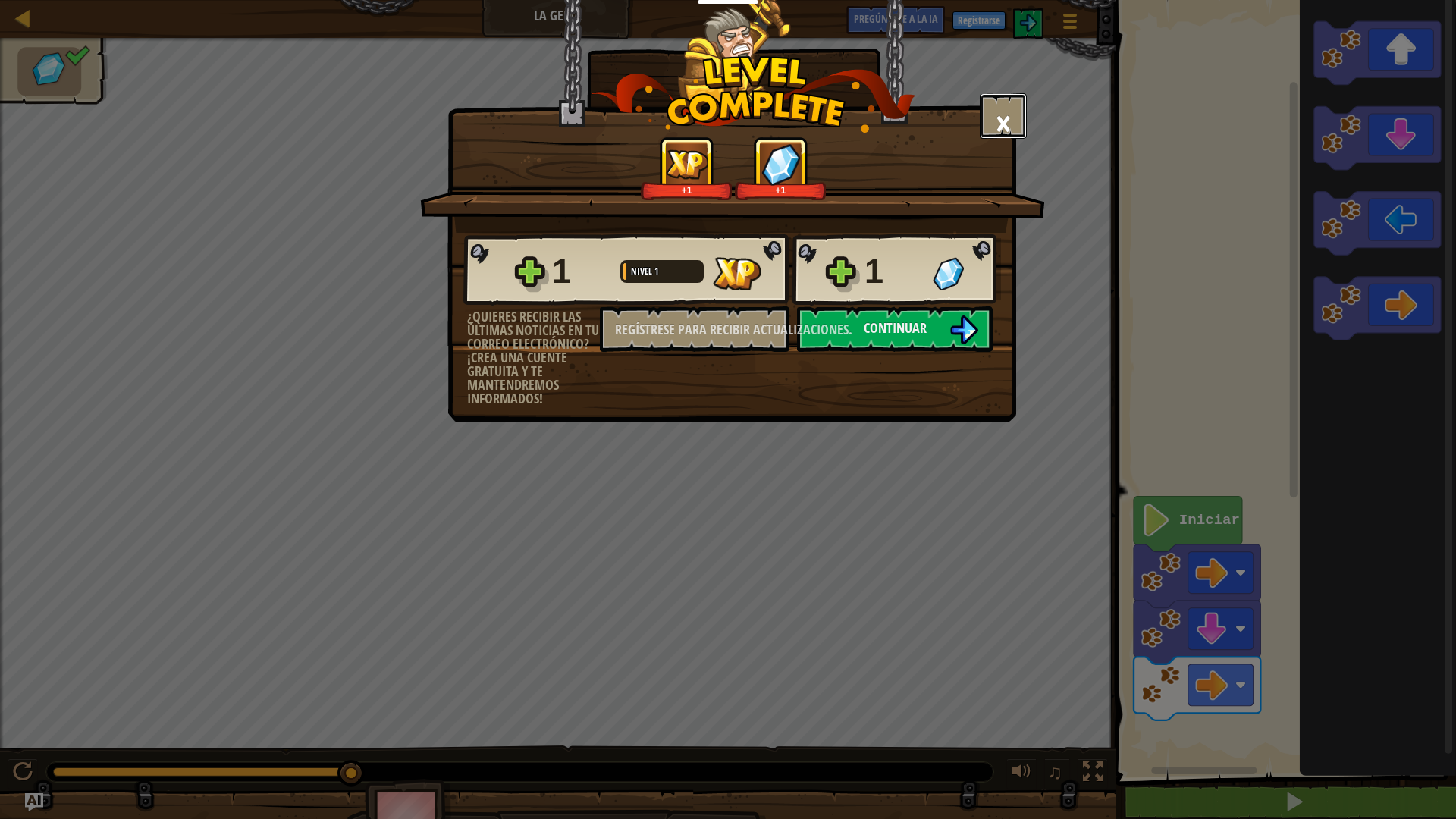
click at [1010, 117] on font "×" at bounding box center [1003, 123] width 17 height 52
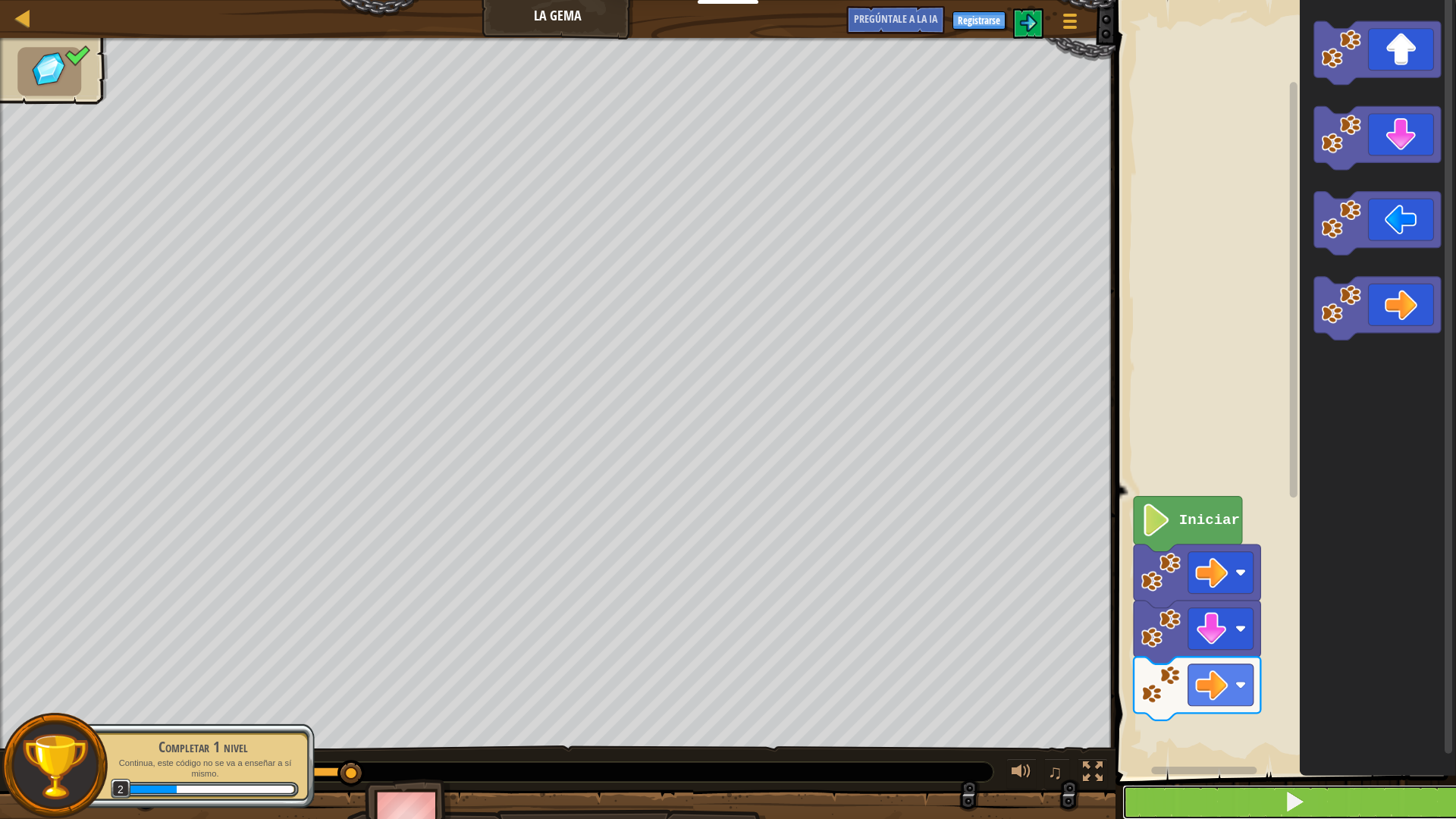
click at [1254, 715] on button at bounding box center [1294, 802] width 345 height 35
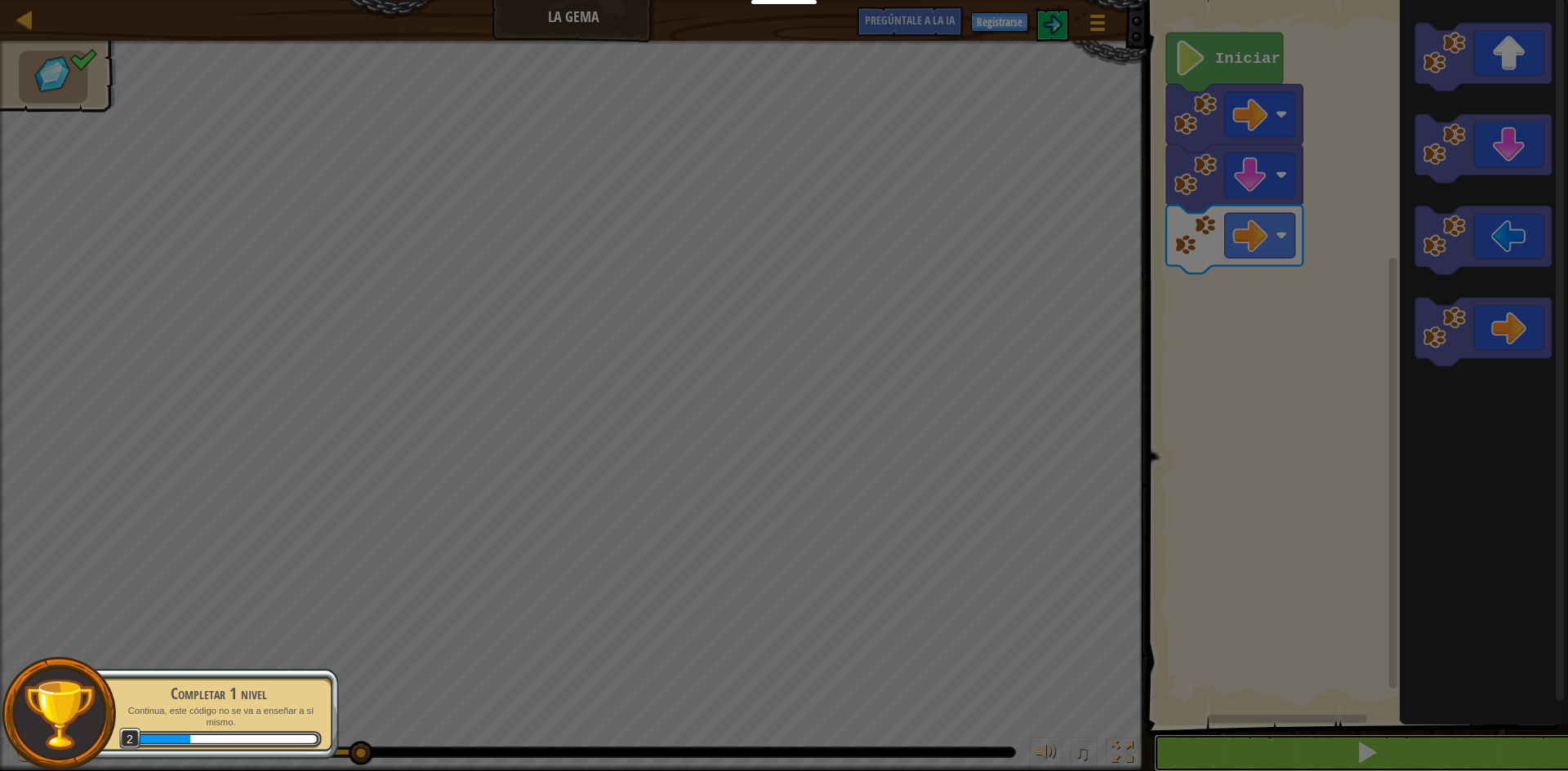
scroll to position [1, 0]
